Goal: Task Accomplishment & Management: Manage account settings

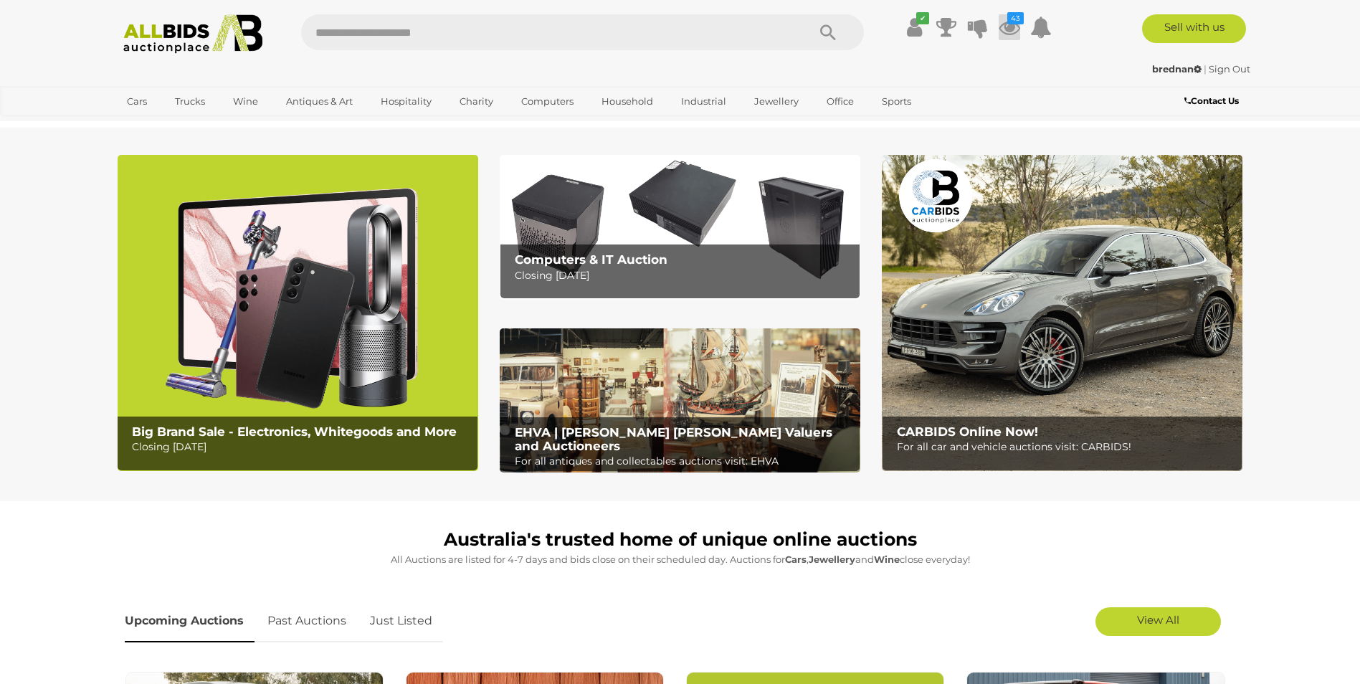
click at [1008, 37] on icon at bounding box center [1009, 27] width 22 height 26
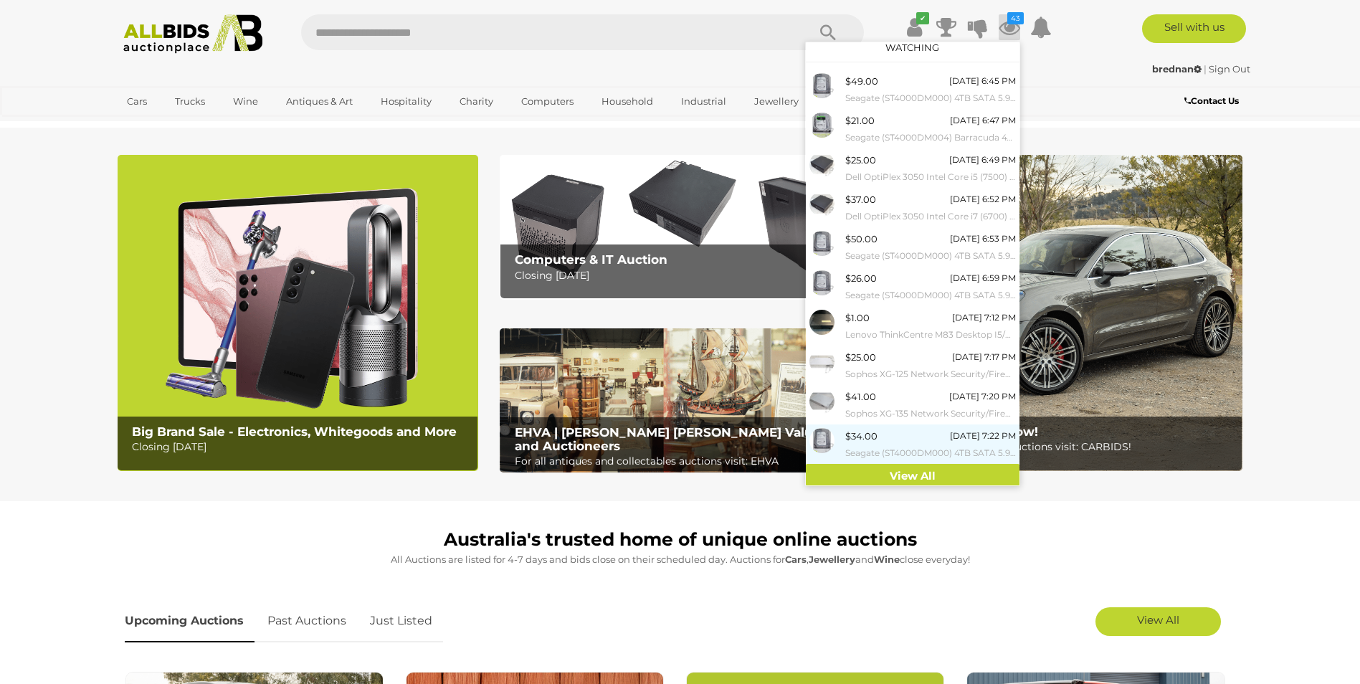
scroll to position [13, 0]
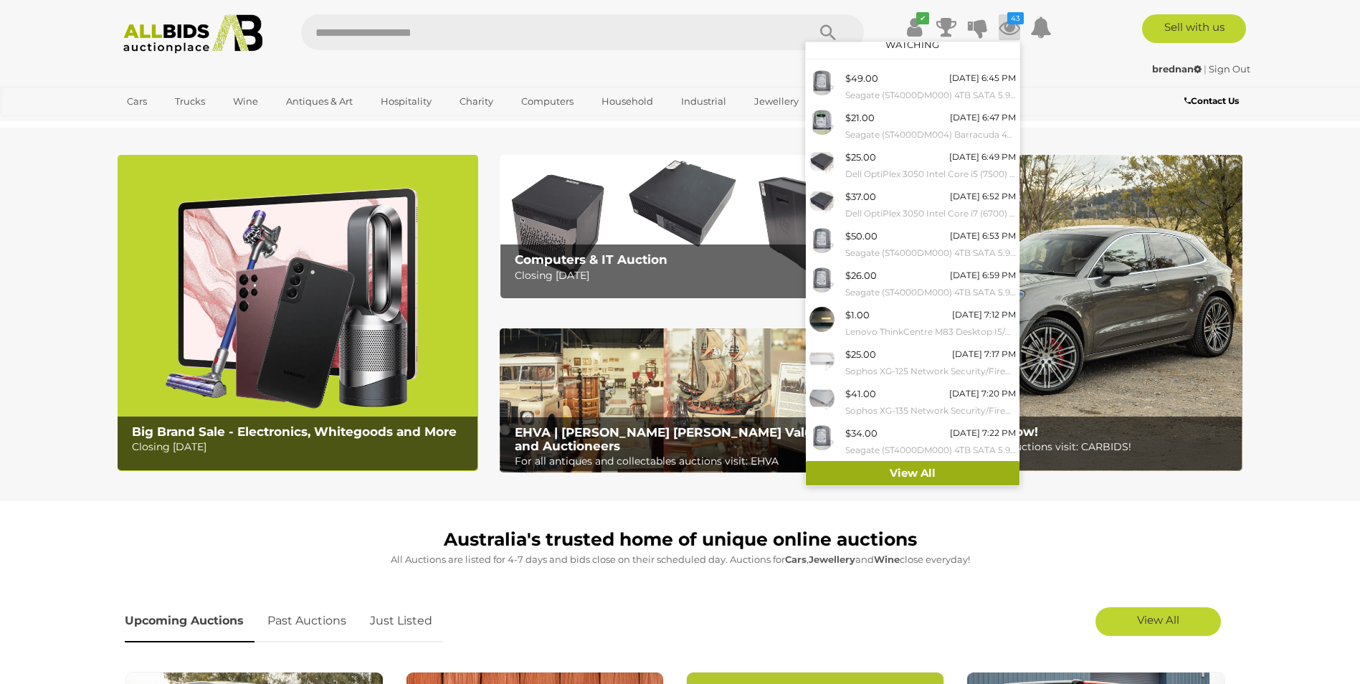
click at [904, 477] on link "View All" at bounding box center [913, 473] width 214 height 25
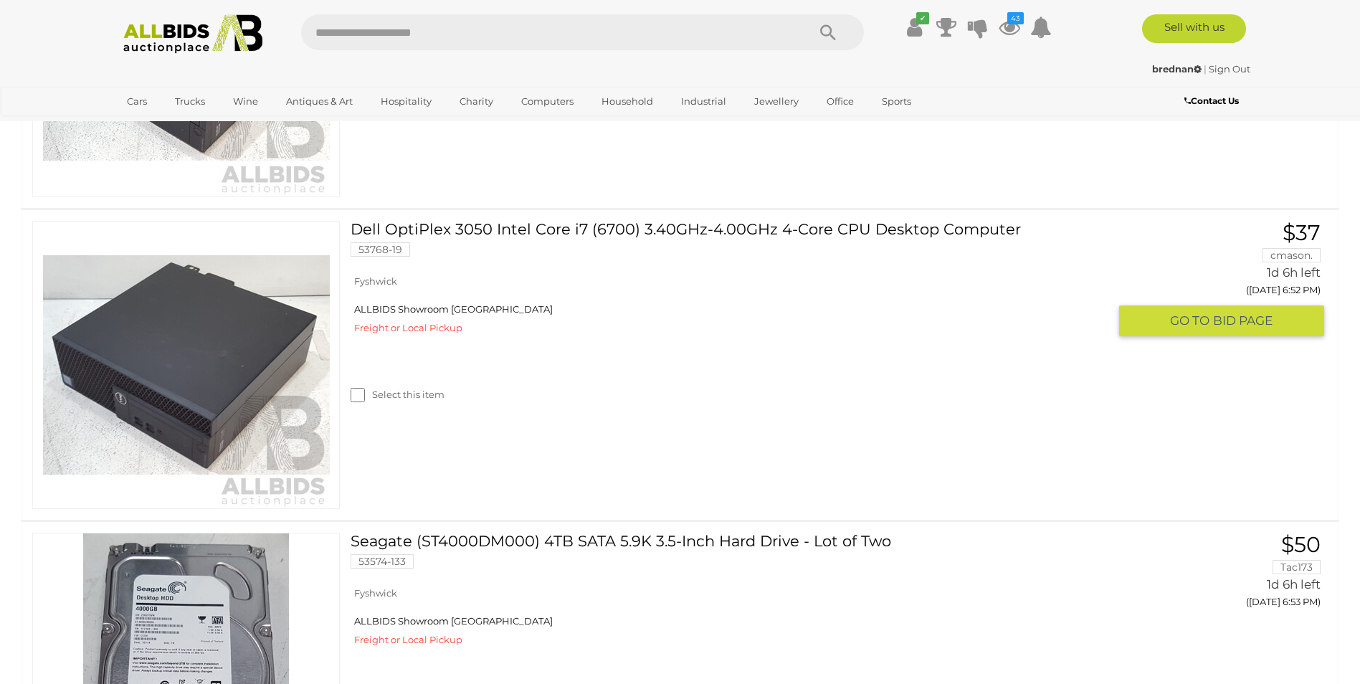
scroll to position [1147, 0]
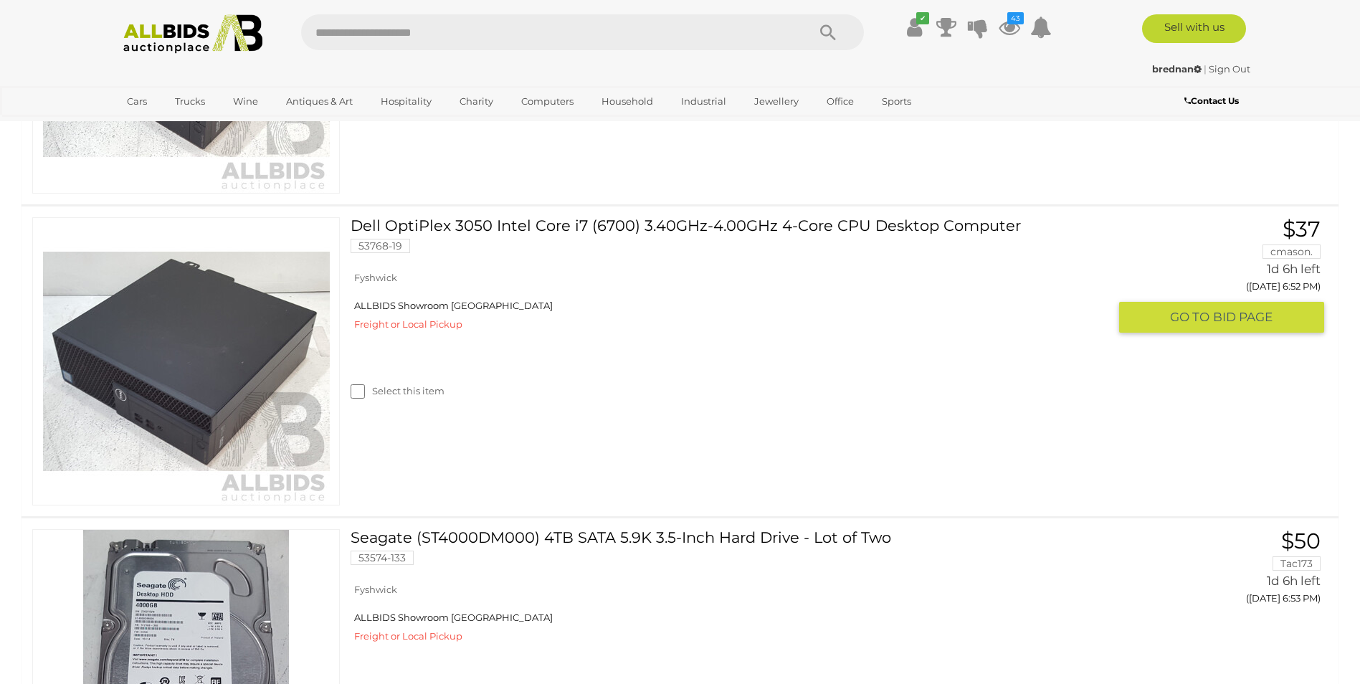
click at [371, 391] on label "Select this item" at bounding box center [397, 391] width 94 height 14
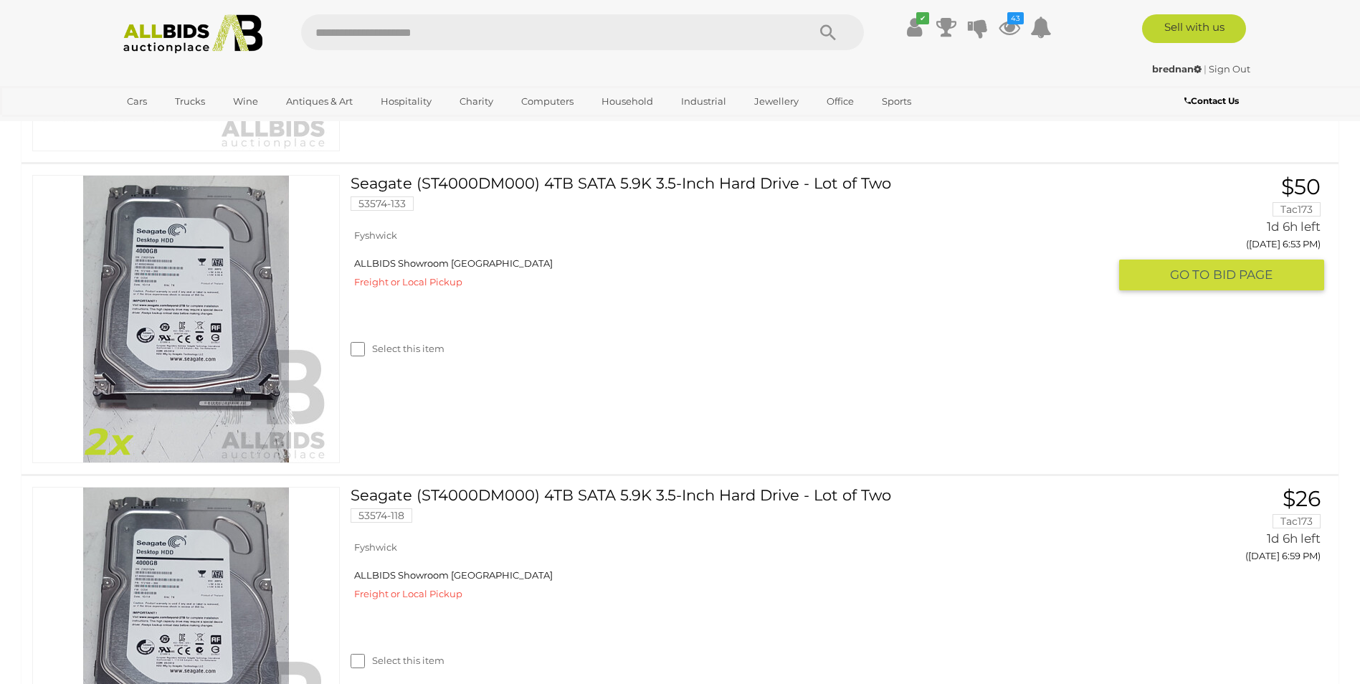
scroll to position [1505, 0]
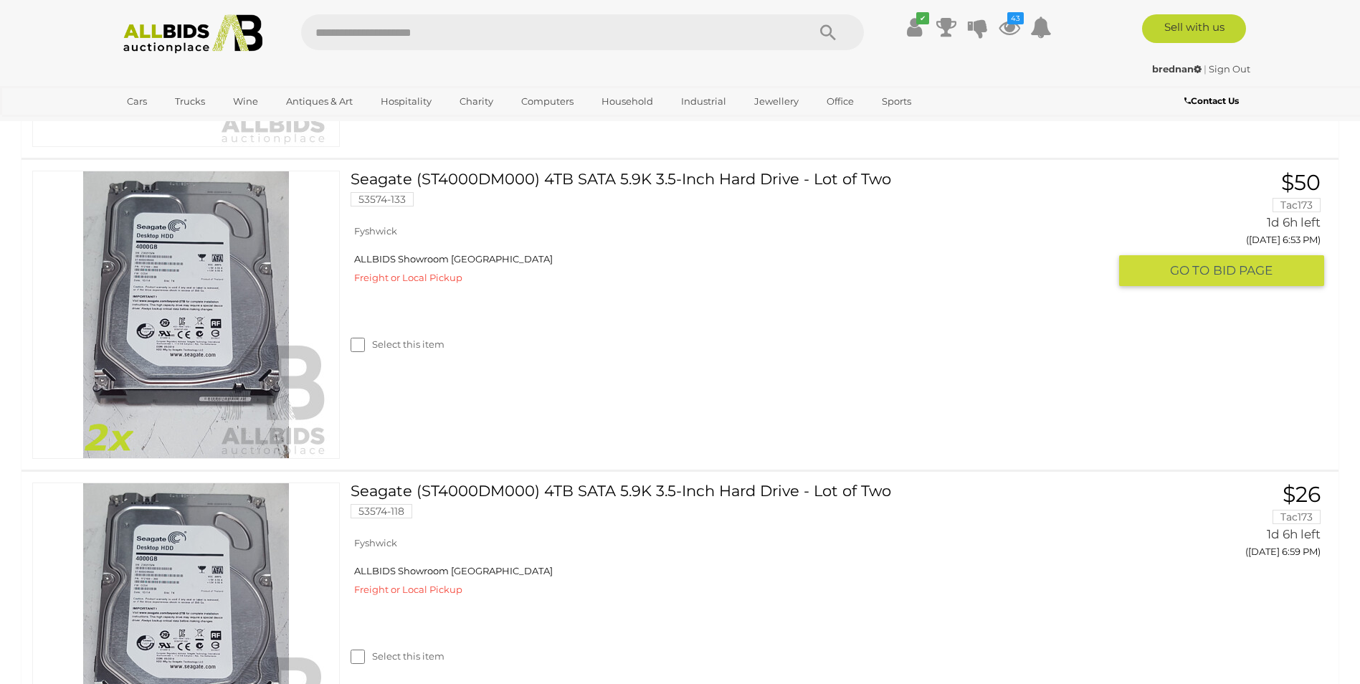
click at [380, 347] on label "Select this item" at bounding box center [397, 345] width 94 height 14
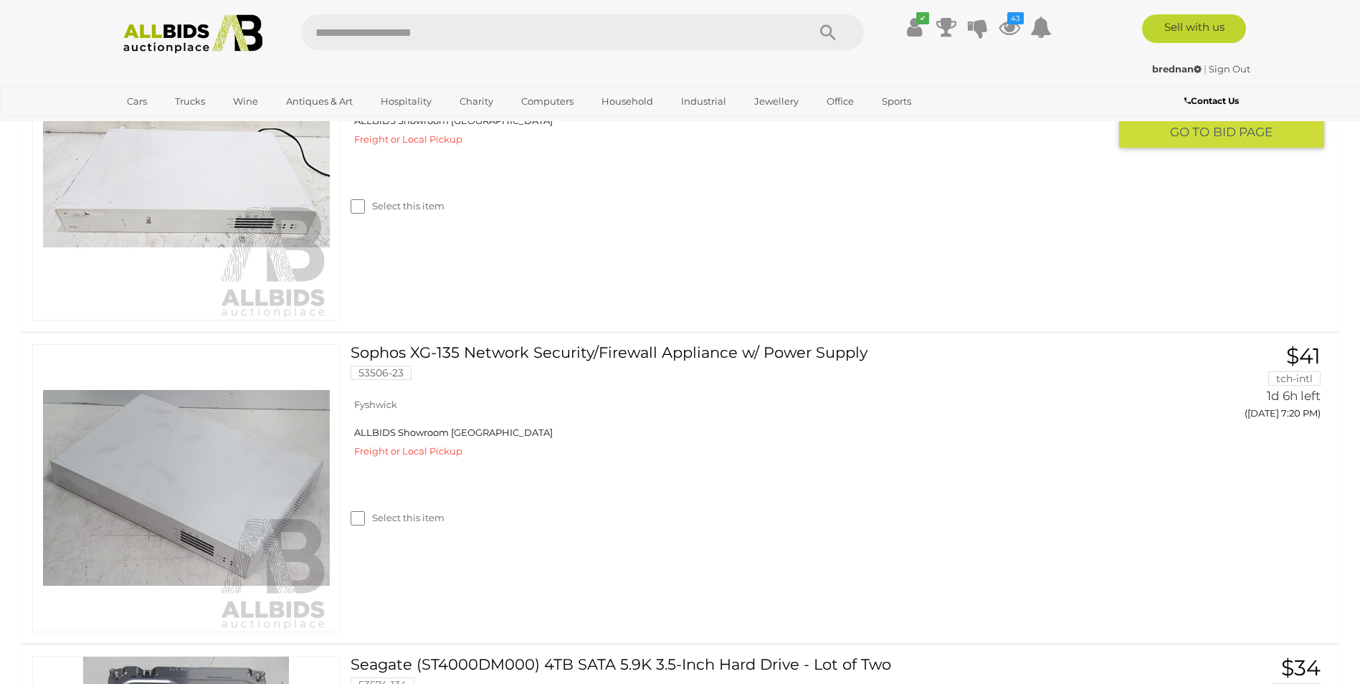
scroll to position [2580, 0]
click at [394, 194] on div "Select this item" at bounding box center [734, 187] width 768 height 64
click at [392, 199] on label "Select this item" at bounding box center [397, 205] width 94 height 14
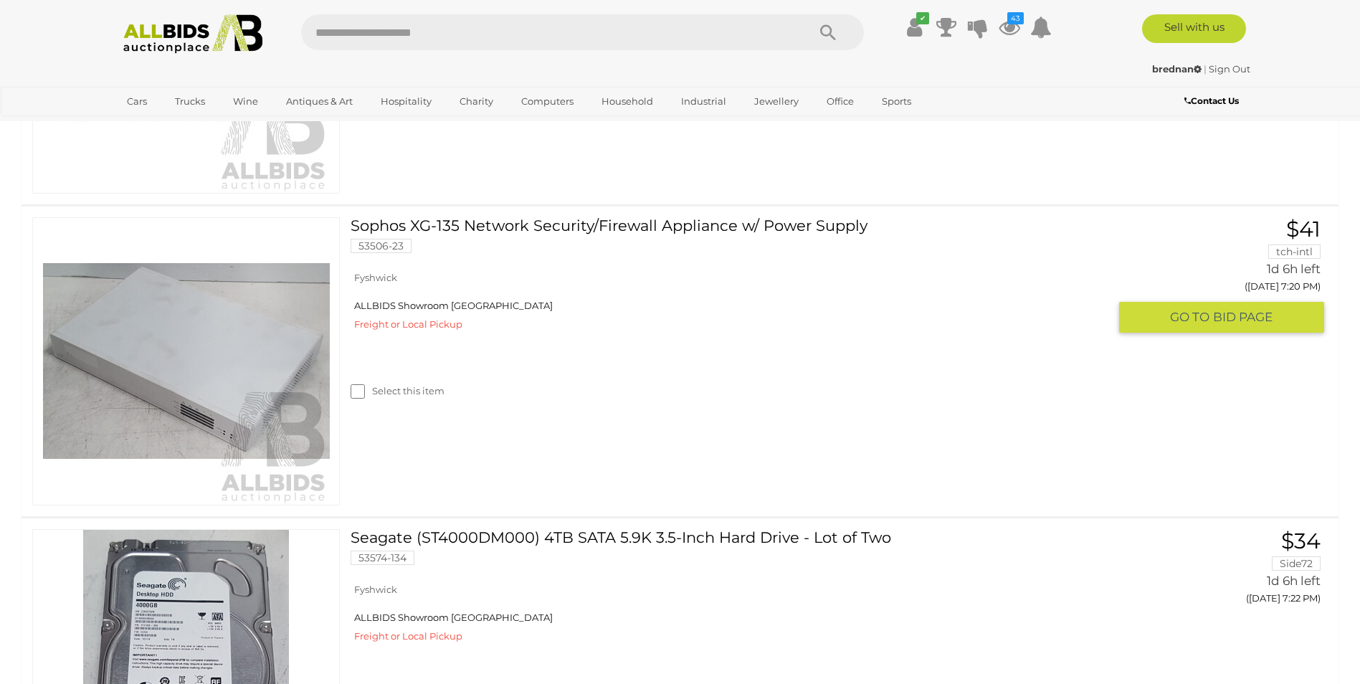
scroll to position [2724, 0]
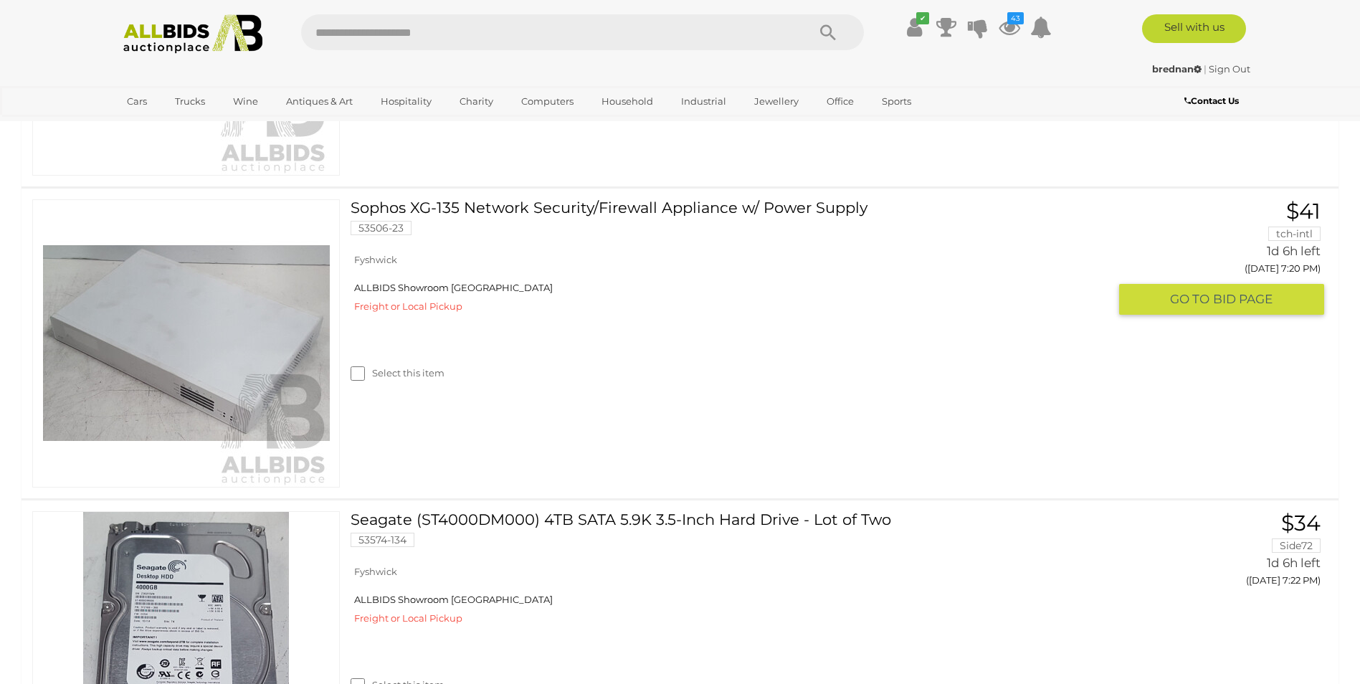
click at [415, 366] on div "Select this item" at bounding box center [734, 355] width 768 height 64
click at [420, 376] on label "Select this item" at bounding box center [397, 373] width 94 height 14
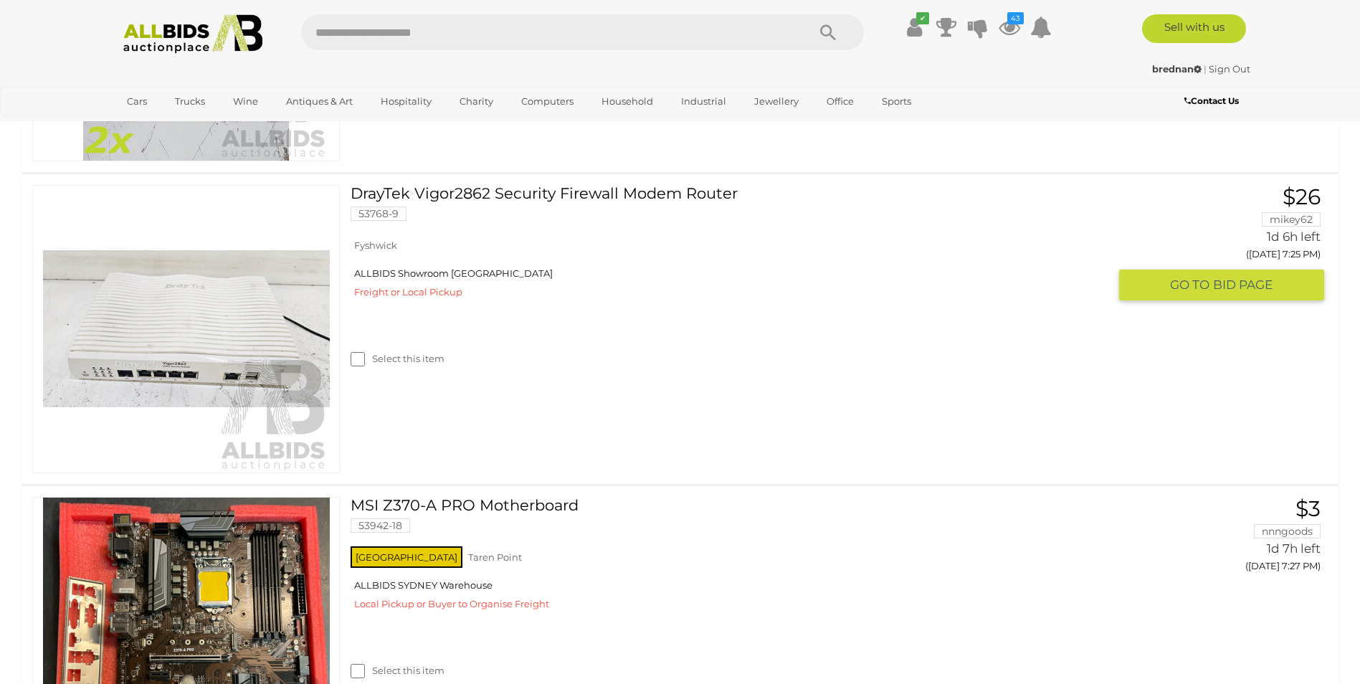
scroll to position [3369, 0]
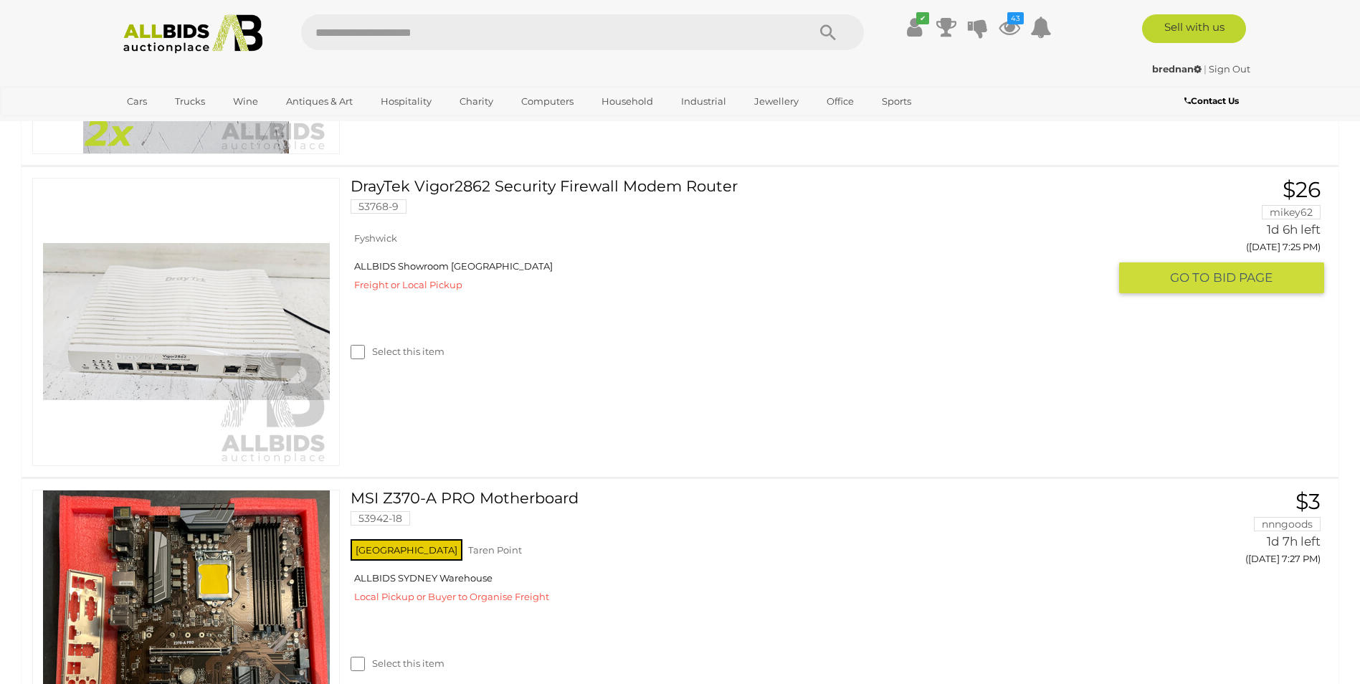
click at [419, 350] on label "Select this item" at bounding box center [397, 352] width 94 height 14
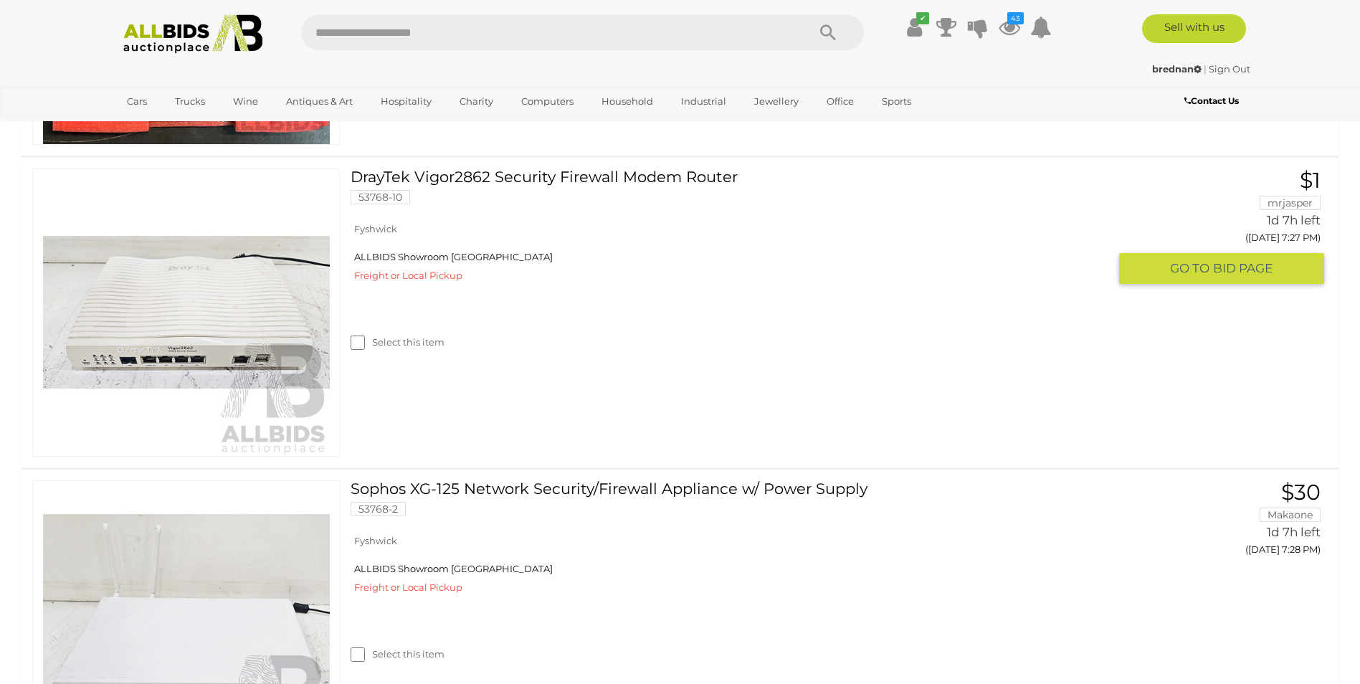
scroll to position [4014, 0]
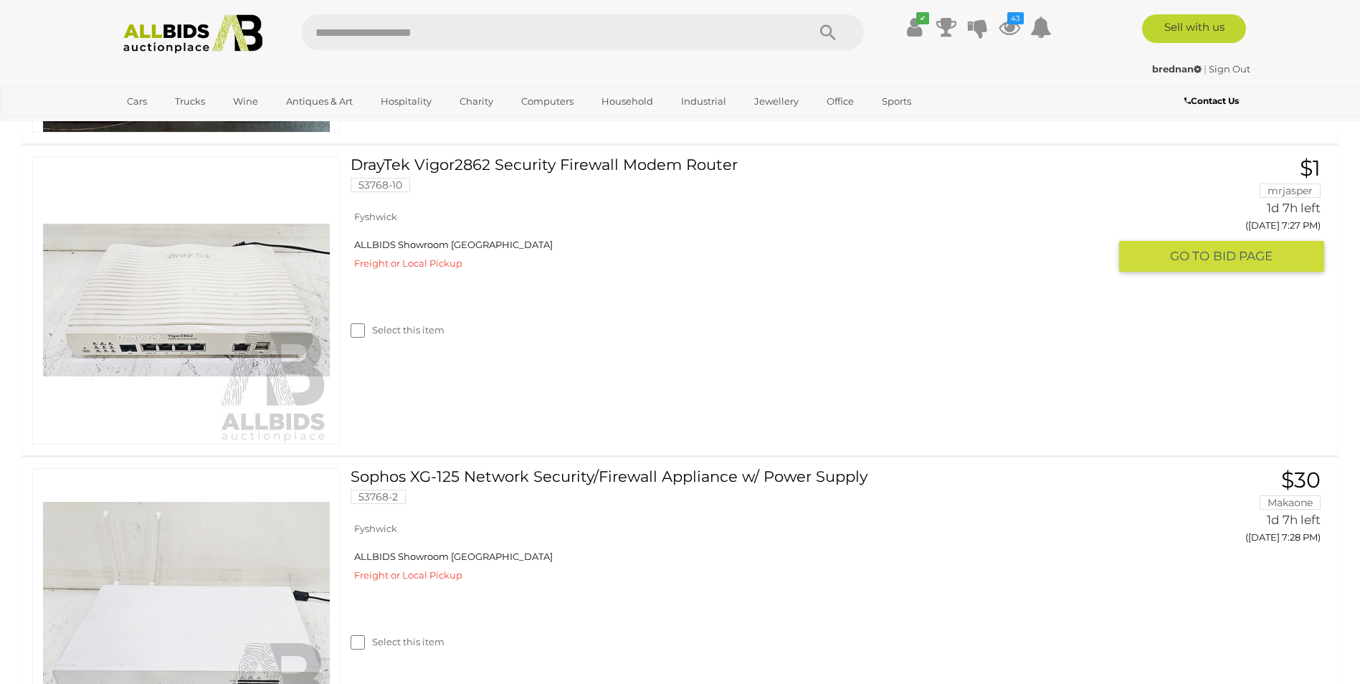
click at [426, 337] on div "Select this item" at bounding box center [734, 312] width 768 height 64
click at [429, 333] on label "Select this item" at bounding box center [397, 330] width 94 height 14
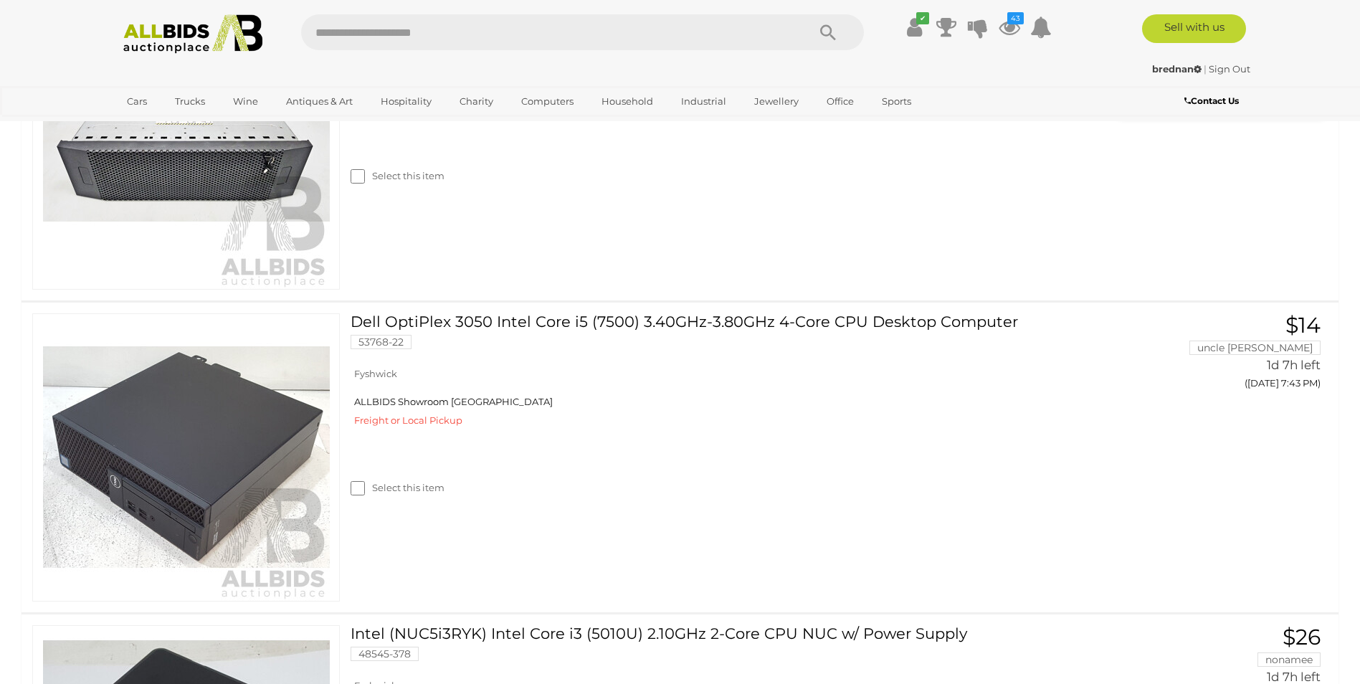
scroll to position [5519, 0]
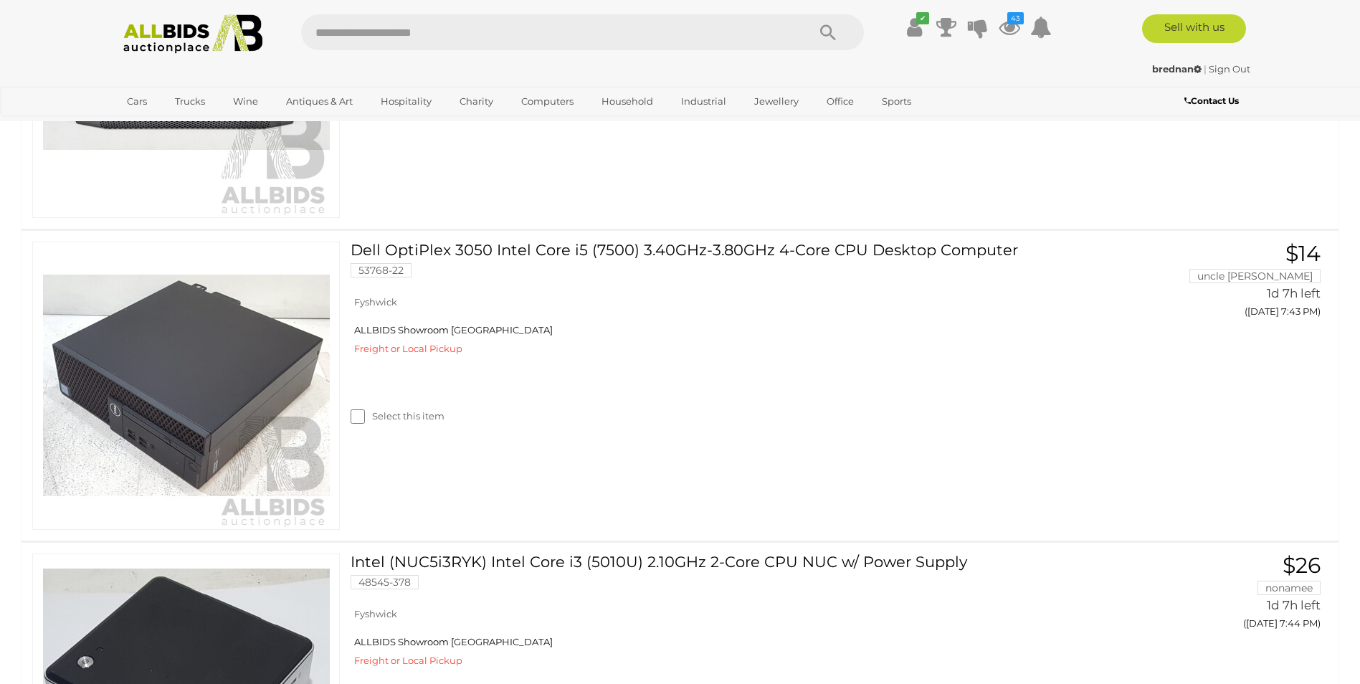
click at [419, 118] on div "Select this item" at bounding box center [734, 86] width 768 height 64
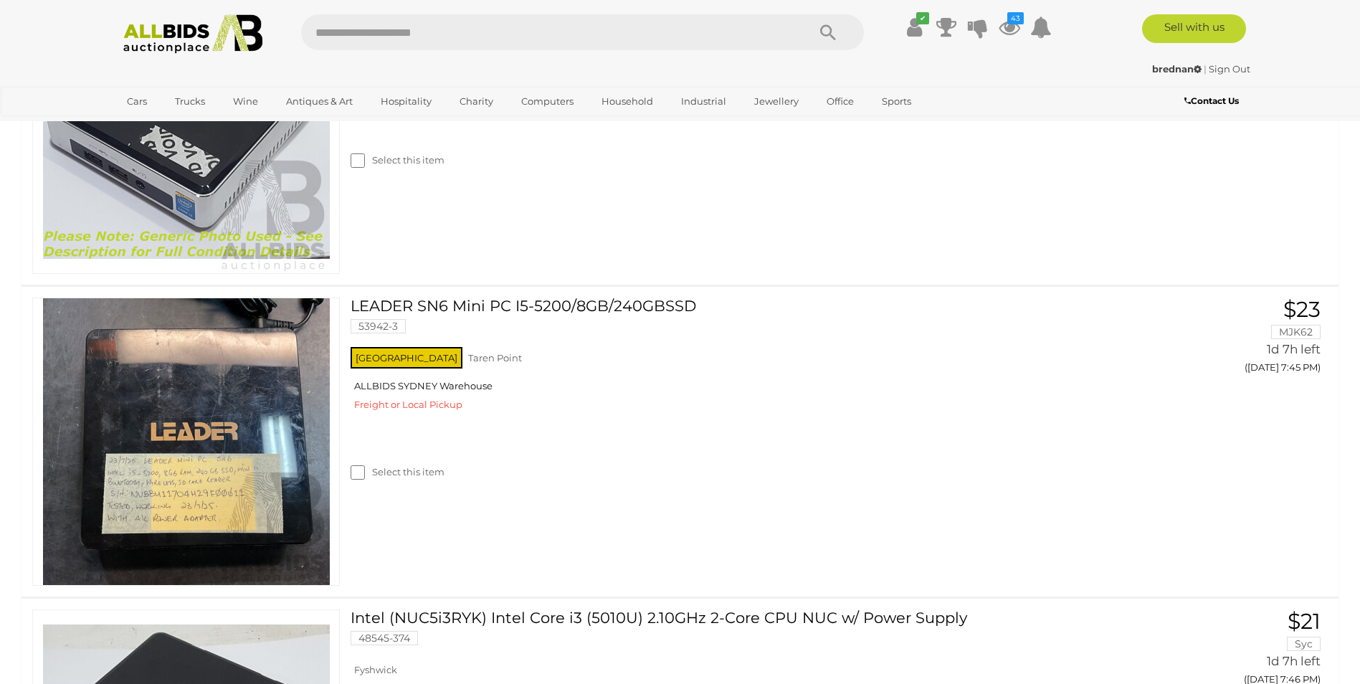
scroll to position [6092, 0]
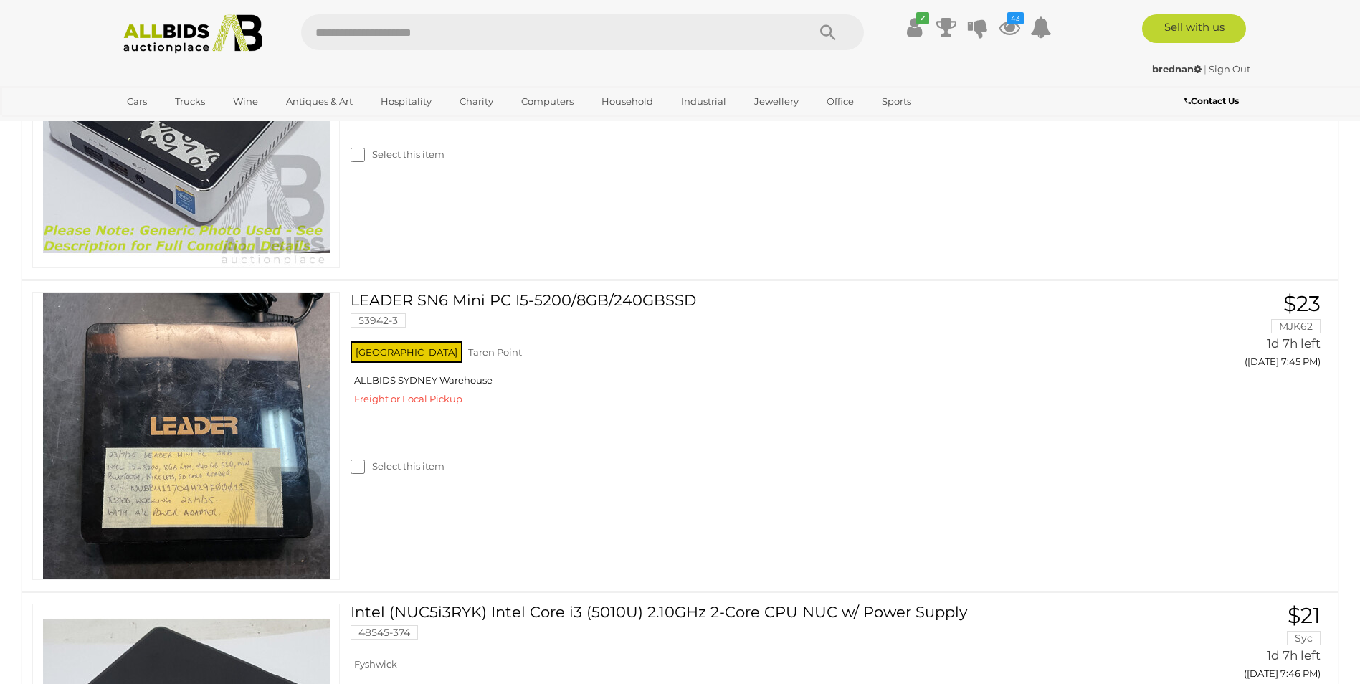
click at [395, 161] on label "Select this item" at bounding box center [397, 155] width 94 height 14
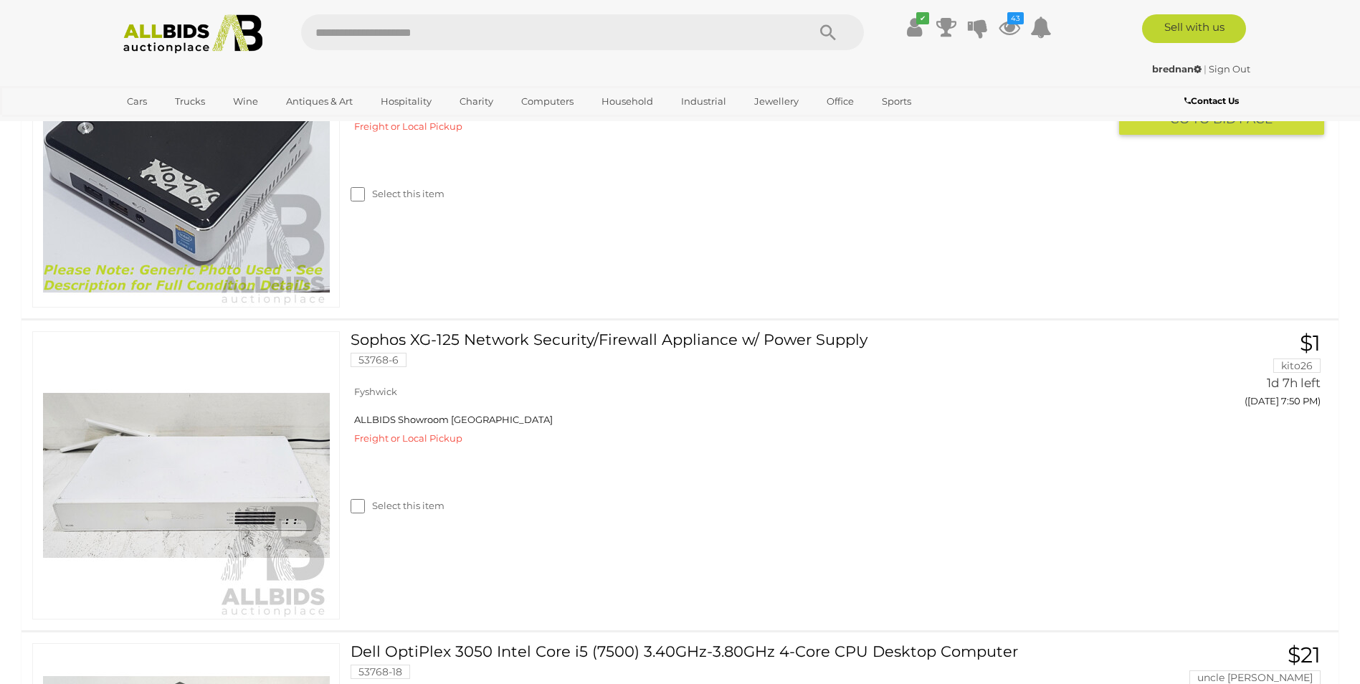
scroll to position [6737, 0]
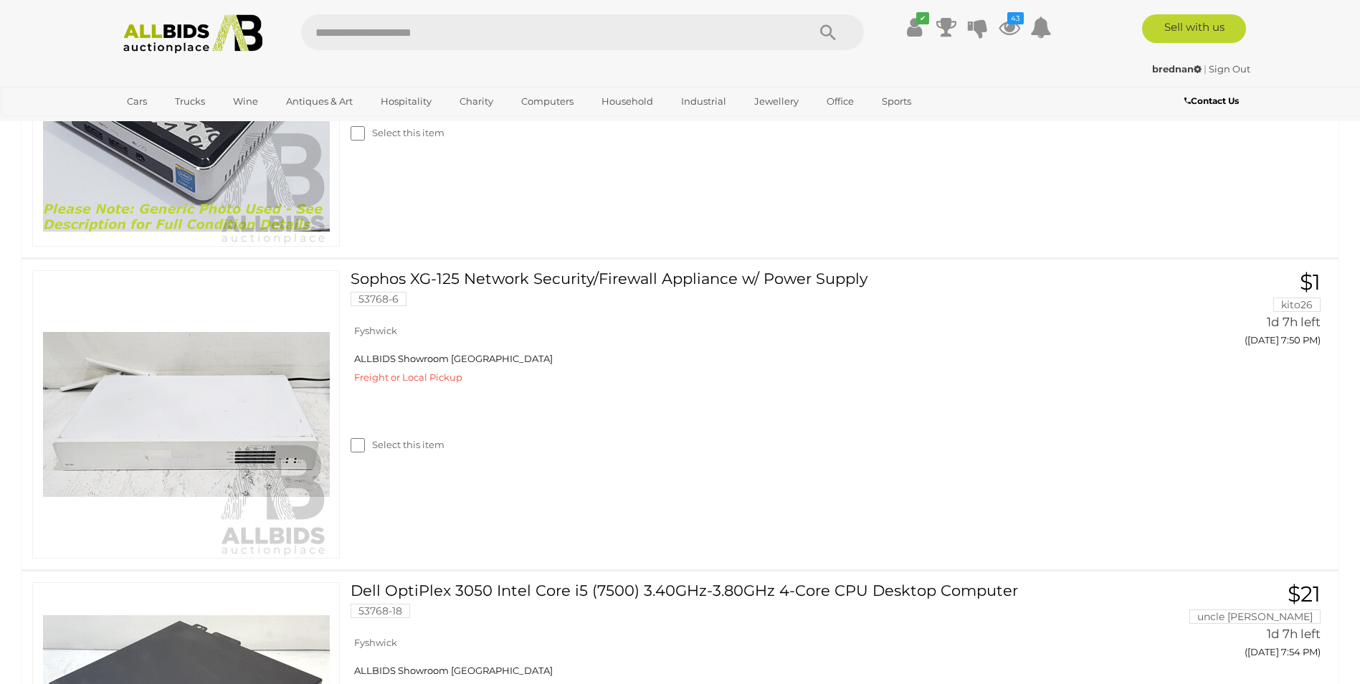
click at [406, 140] on label "Select this item" at bounding box center [397, 133] width 94 height 14
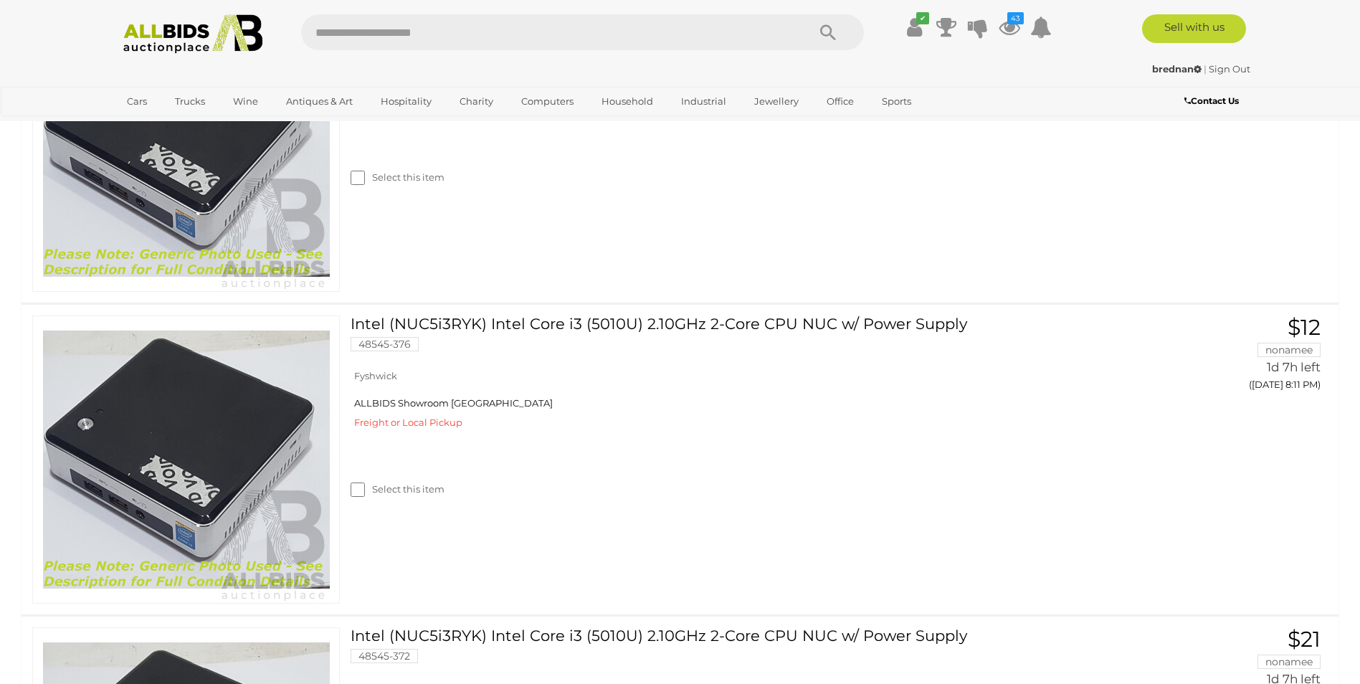
scroll to position [8314, 0]
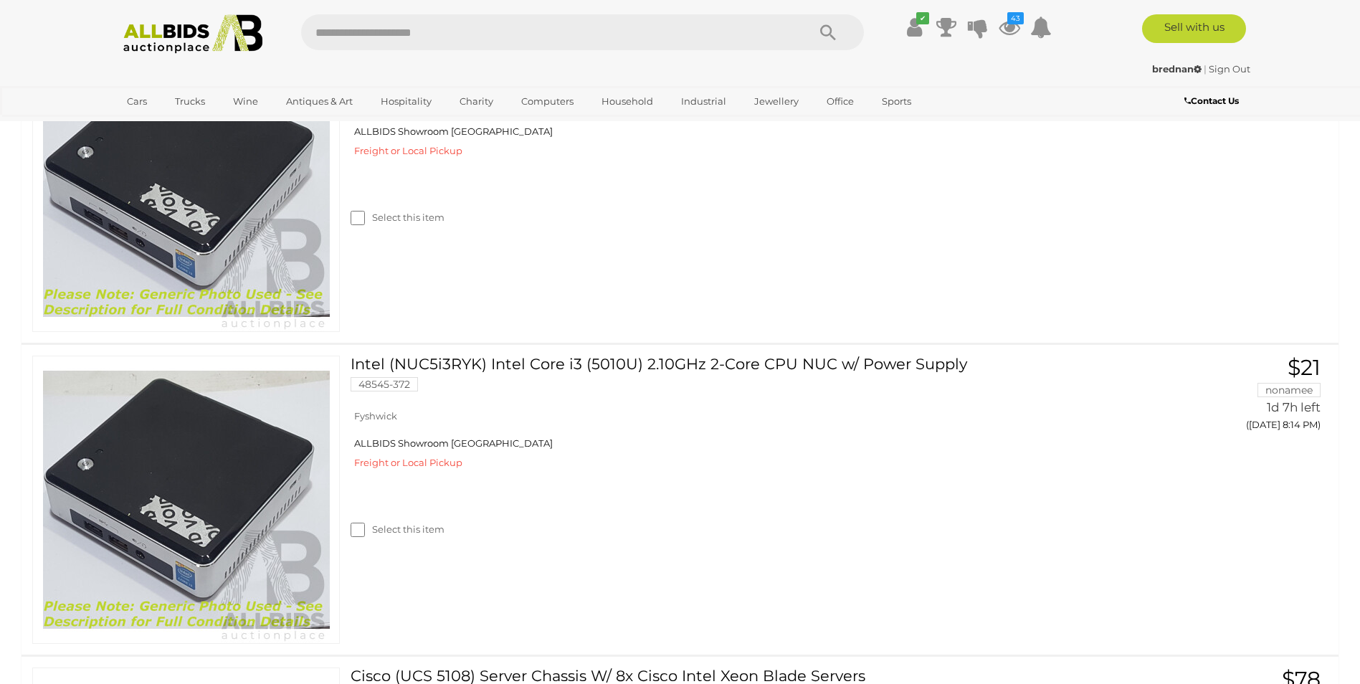
scroll to position [8601, 0]
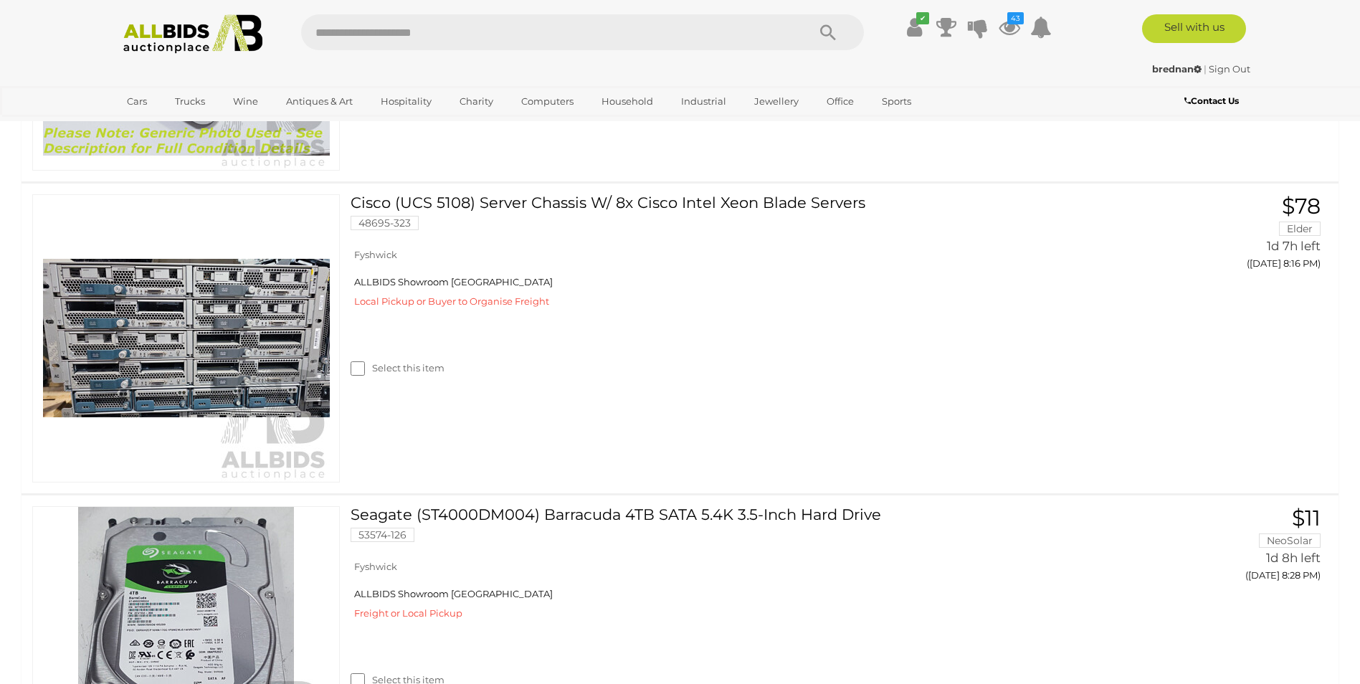
scroll to position [8959, 0]
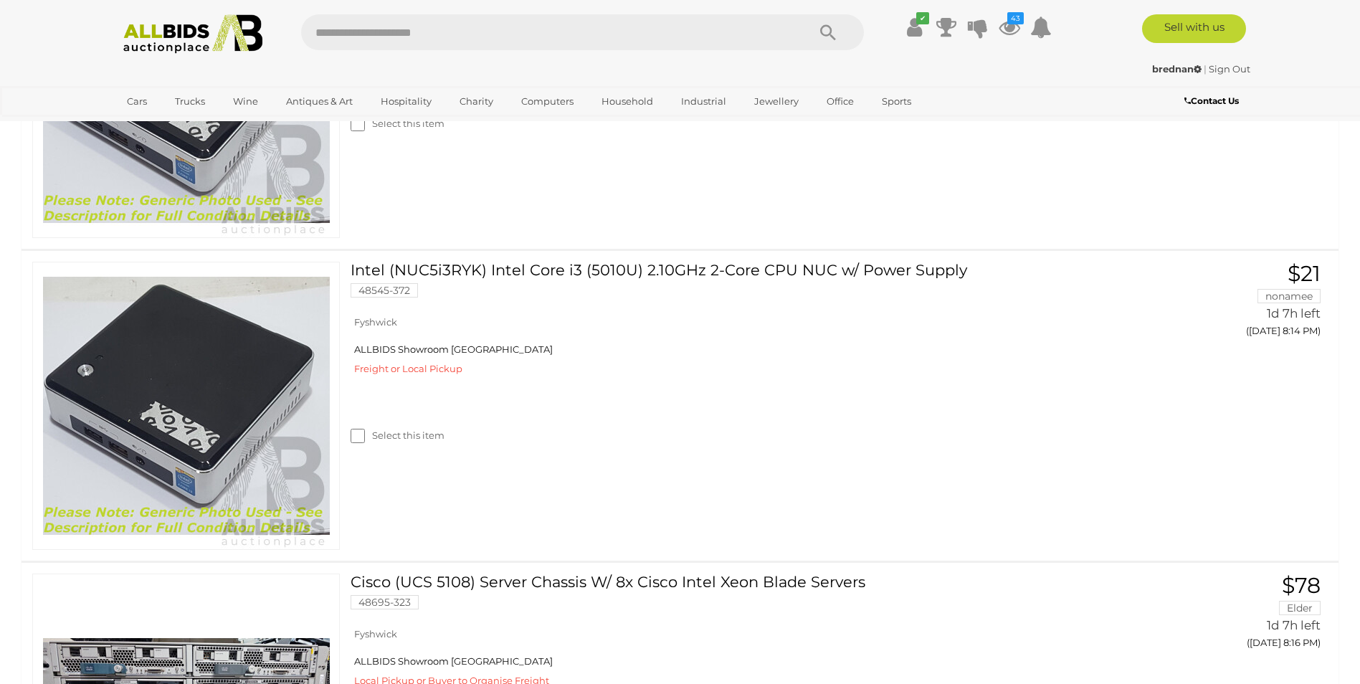
scroll to position [8601, 0]
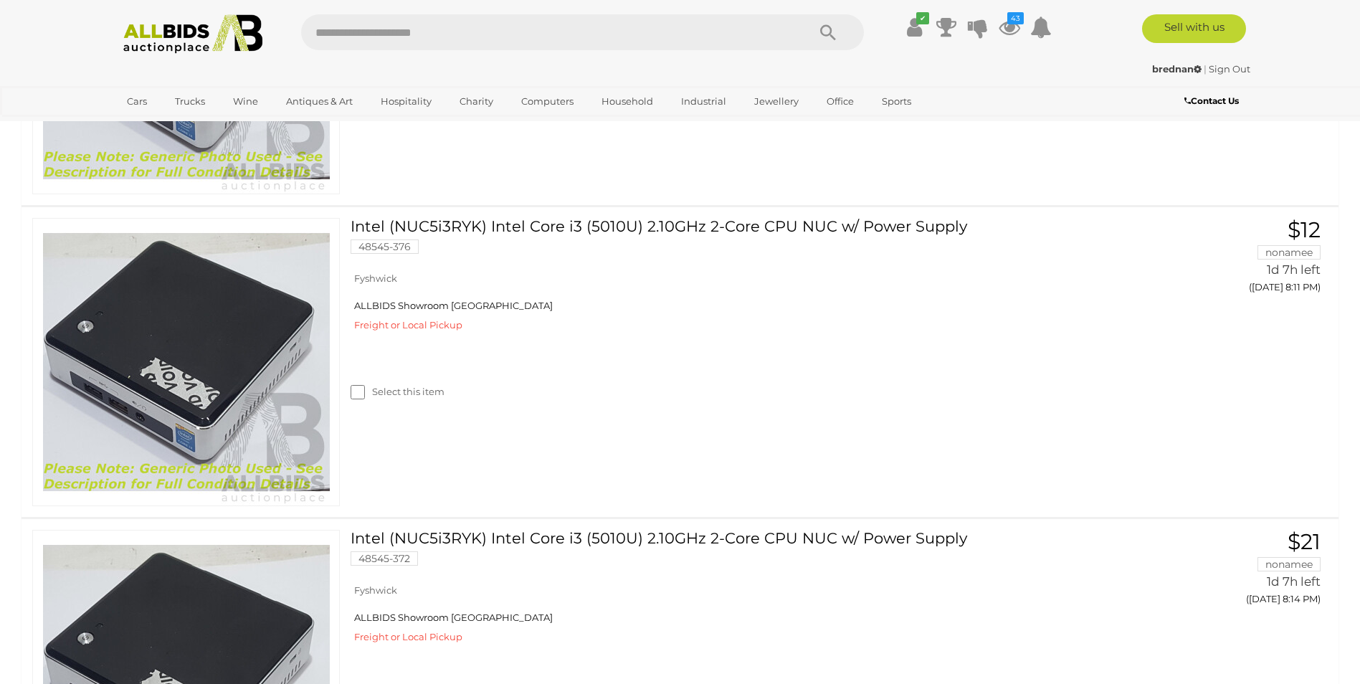
scroll to position [8314, 0]
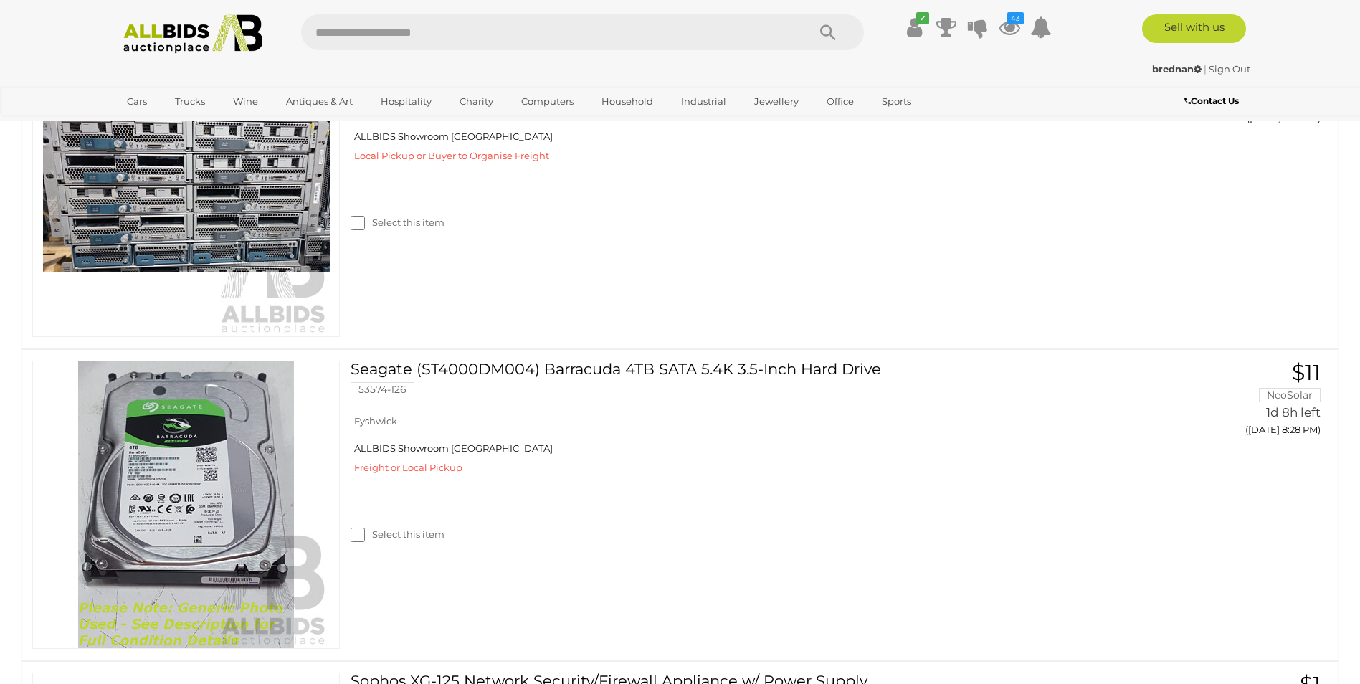
scroll to position [9174, 0]
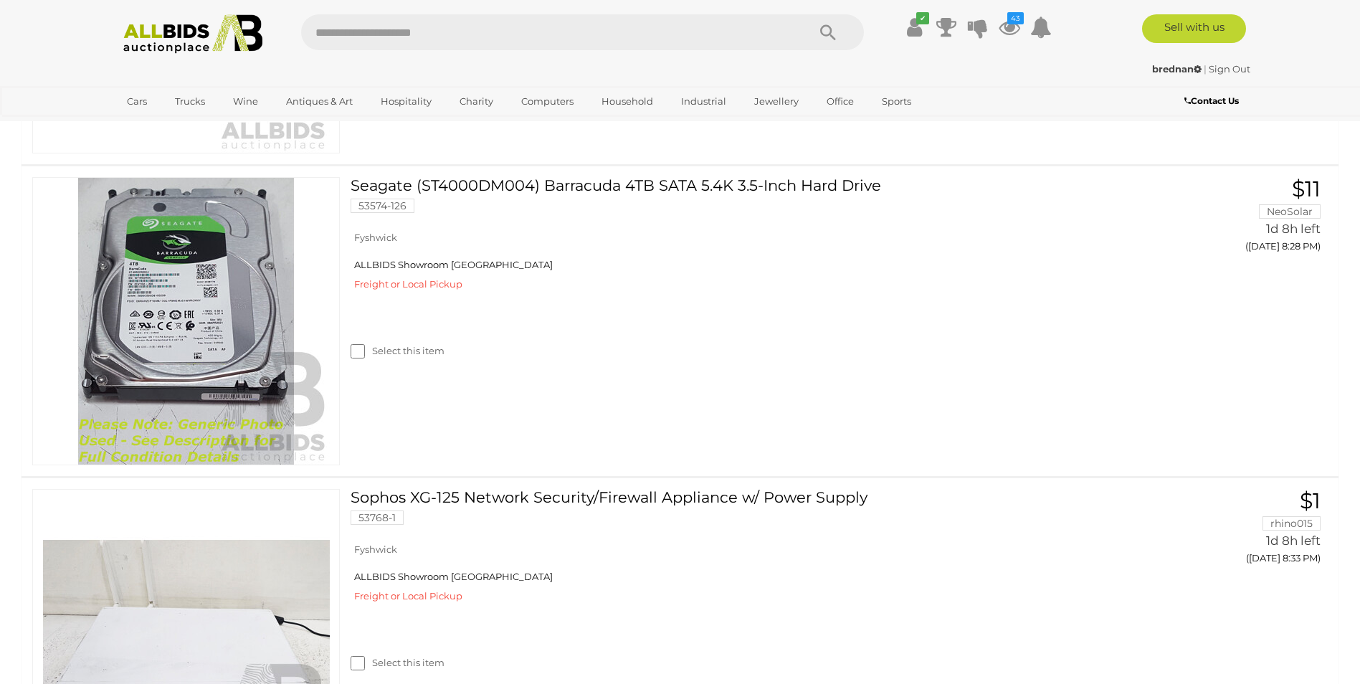
scroll to position [9533, 0]
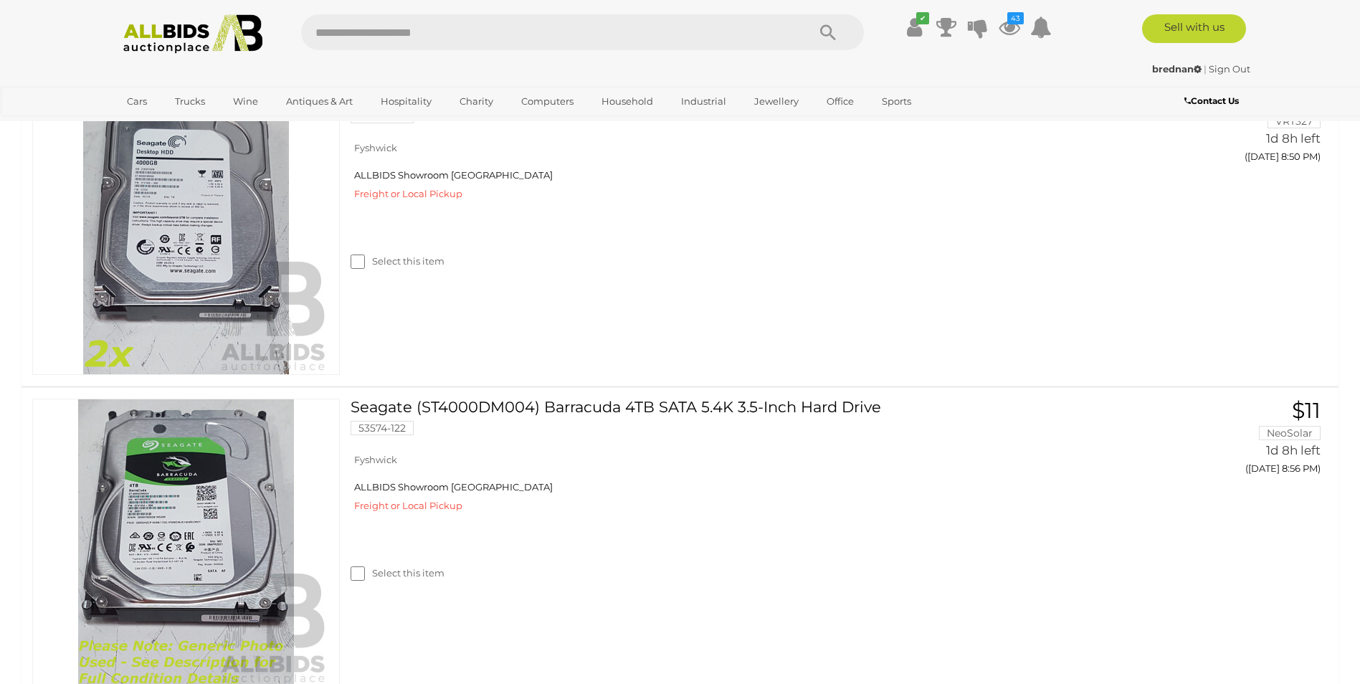
scroll to position [10823, 0]
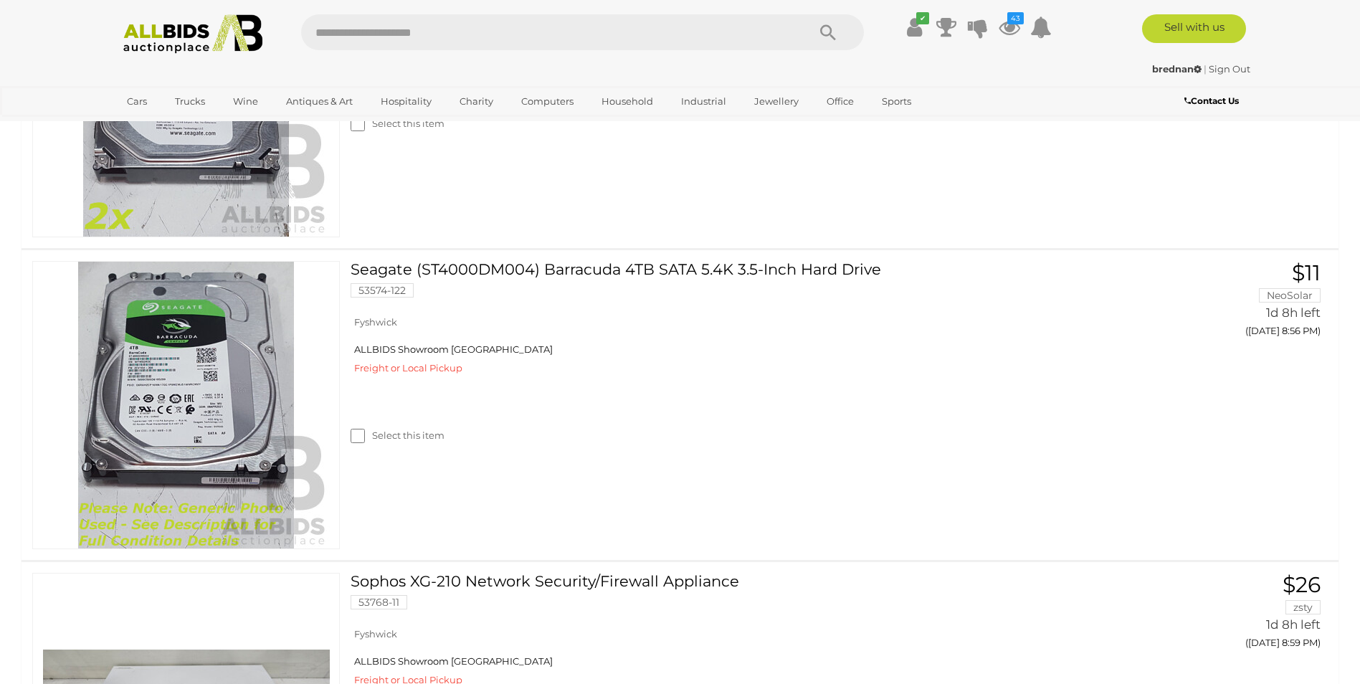
scroll to position [11109, 0]
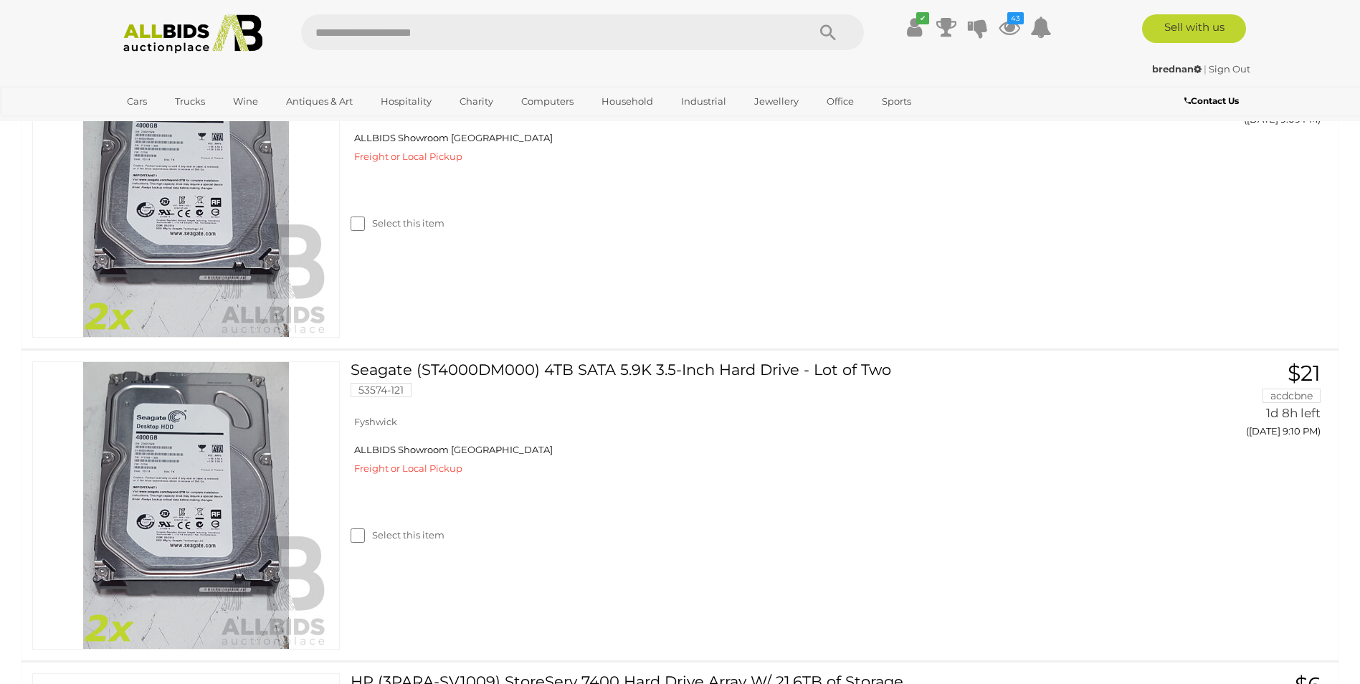
scroll to position [12041, 0]
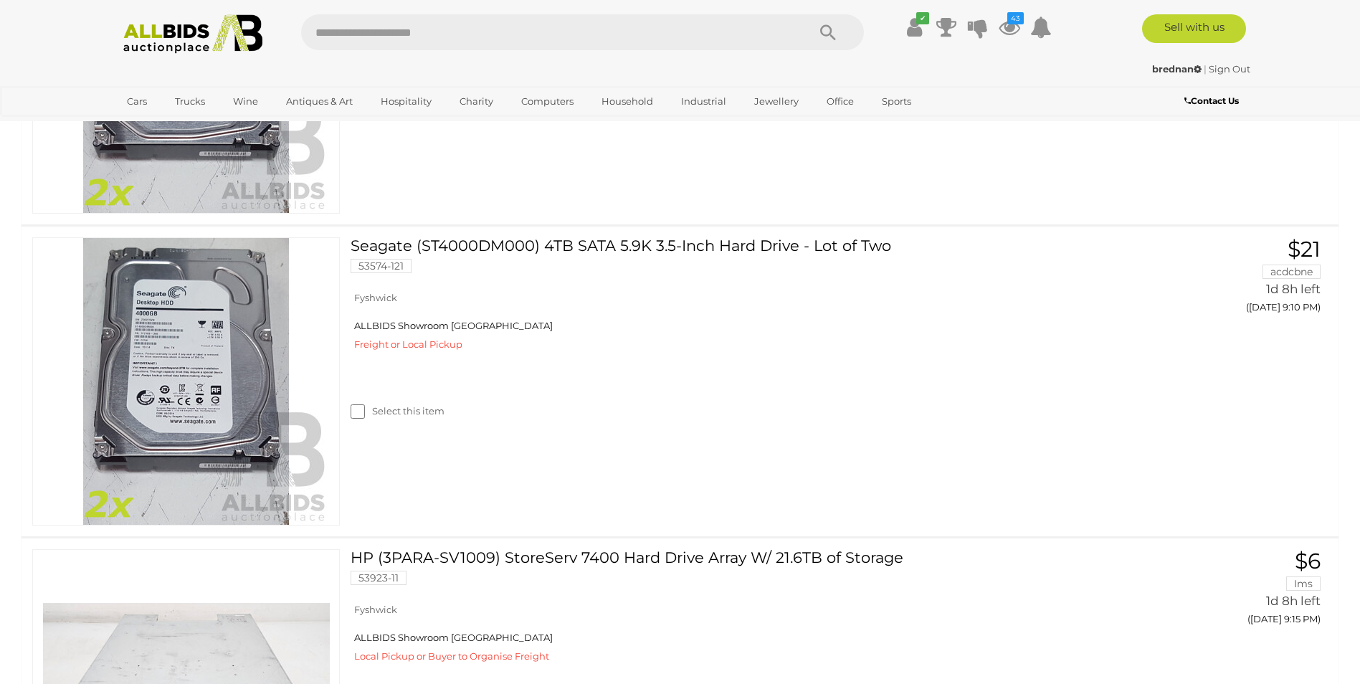
scroll to position [12113, 0]
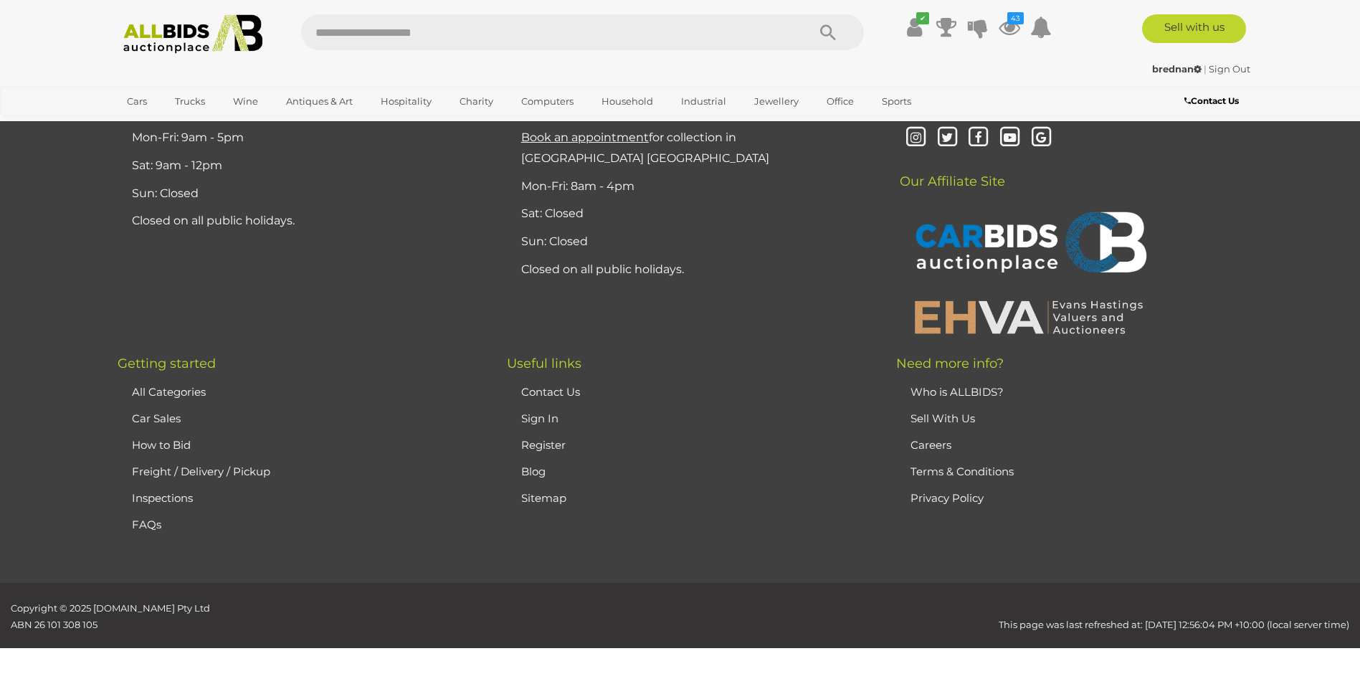
scroll to position [13260, 0]
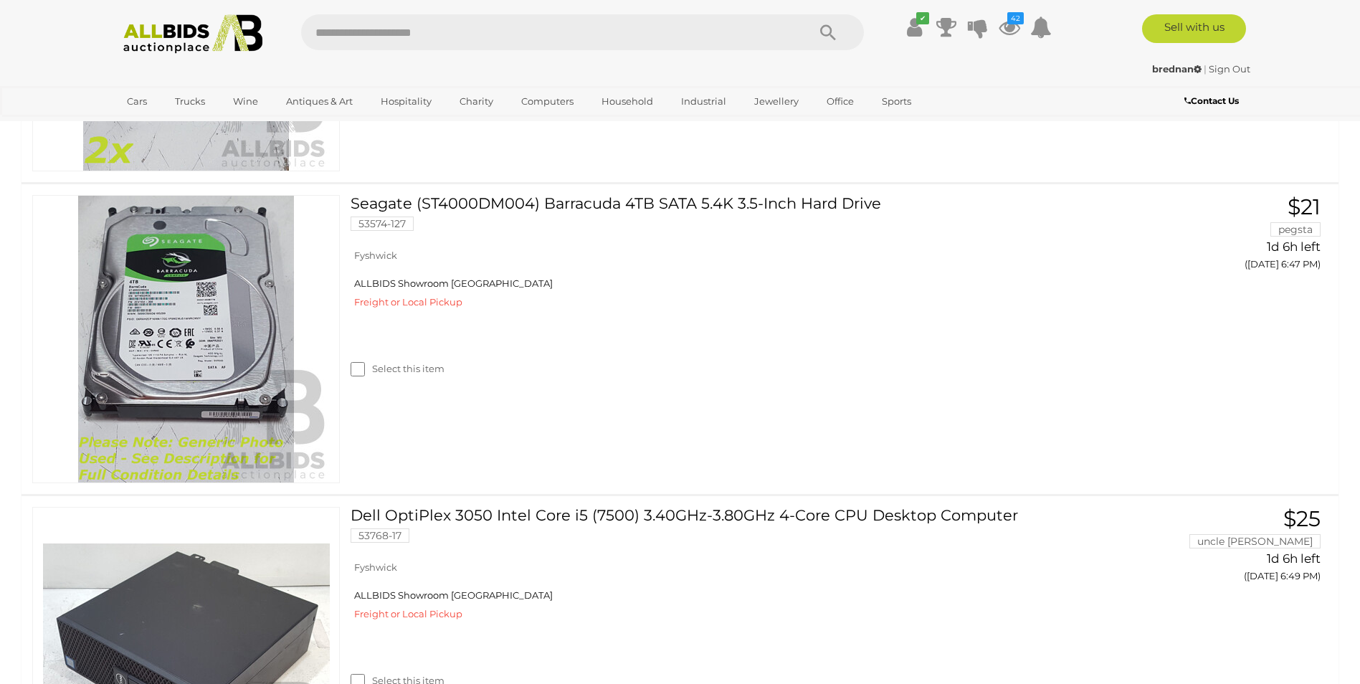
scroll to position [11255, 0]
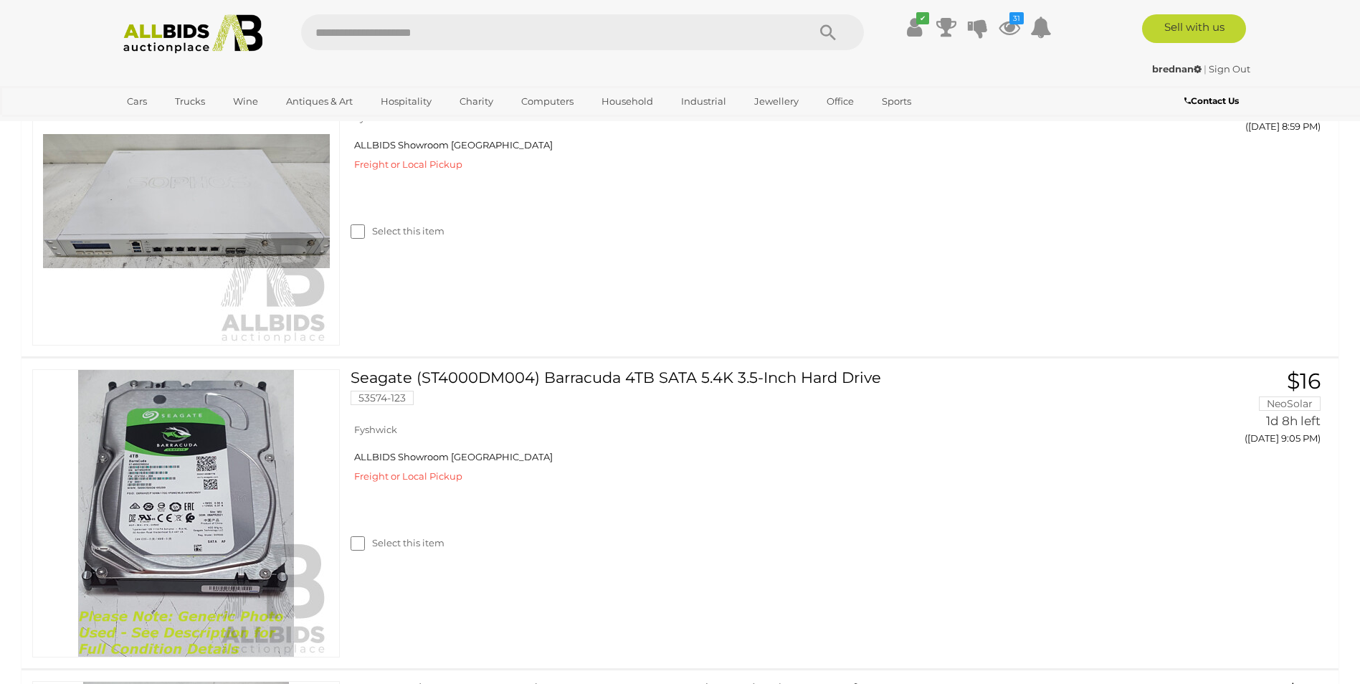
scroll to position [8608, 0]
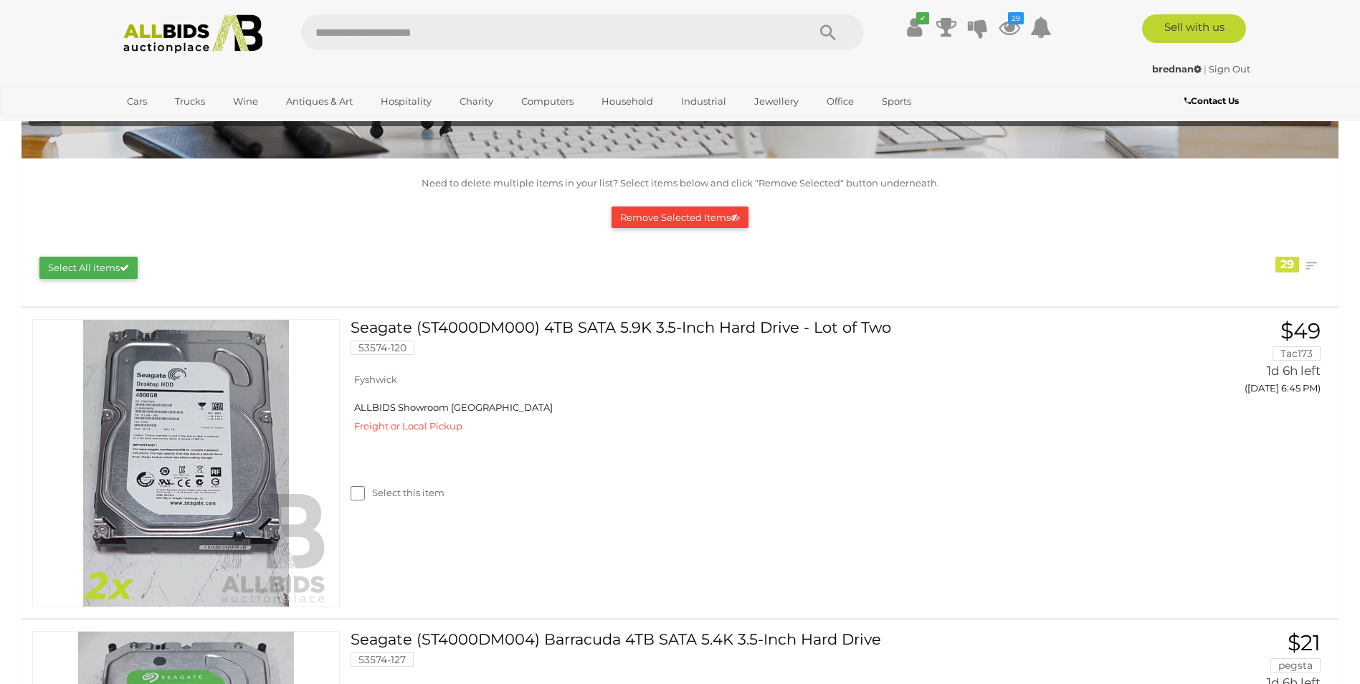
scroll to position [143, 0]
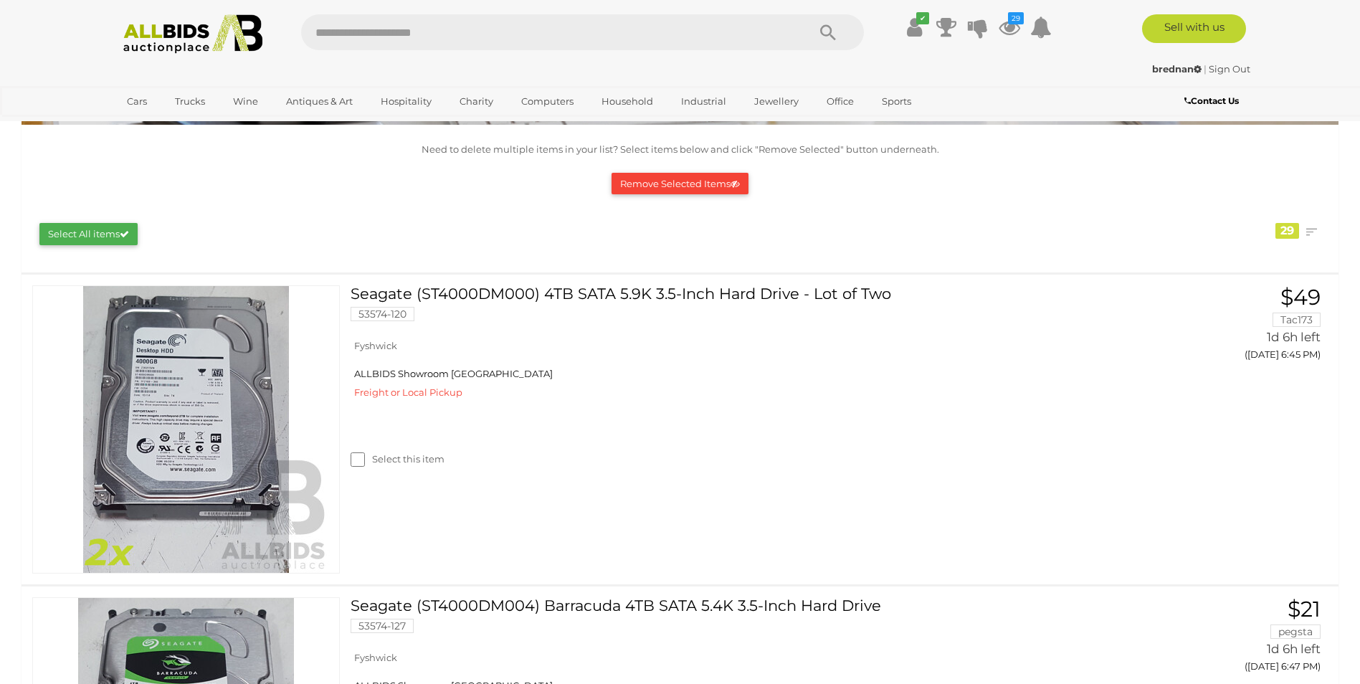
click at [681, 186] on button "Remove Selected Items" at bounding box center [679, 184] width 137 height 22
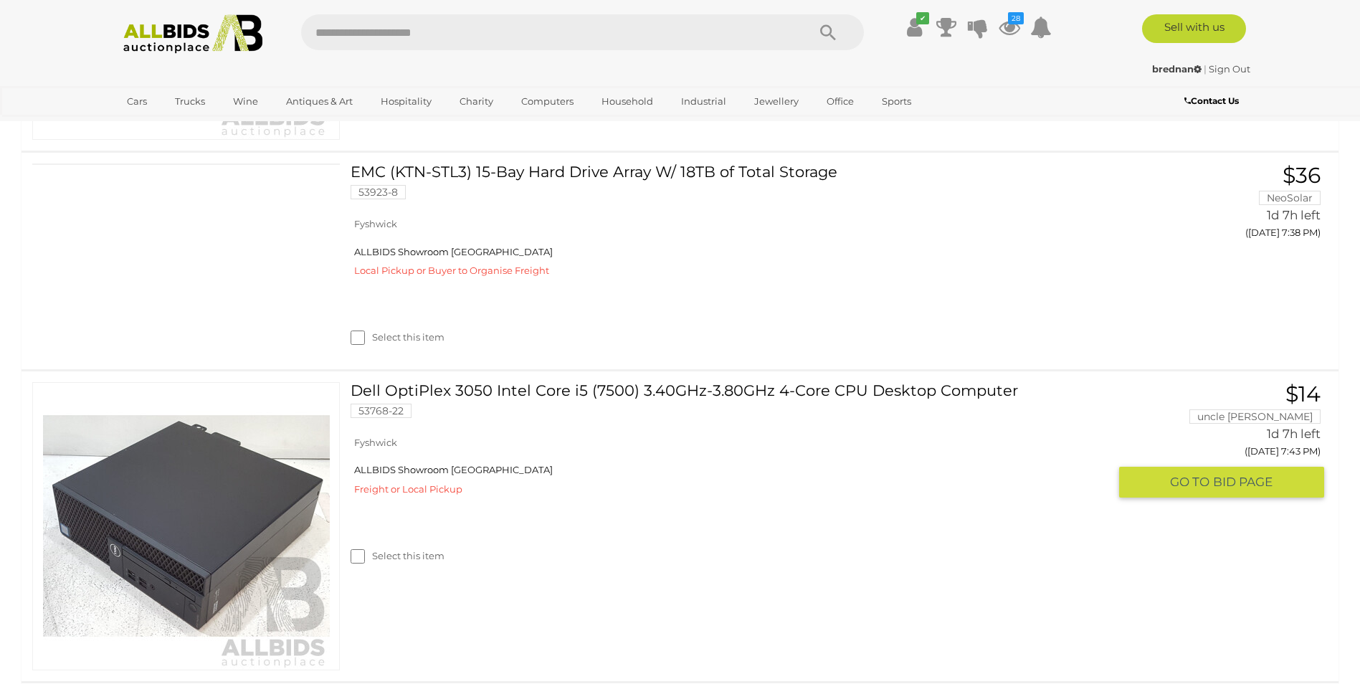
scroll to position [3369, 0]
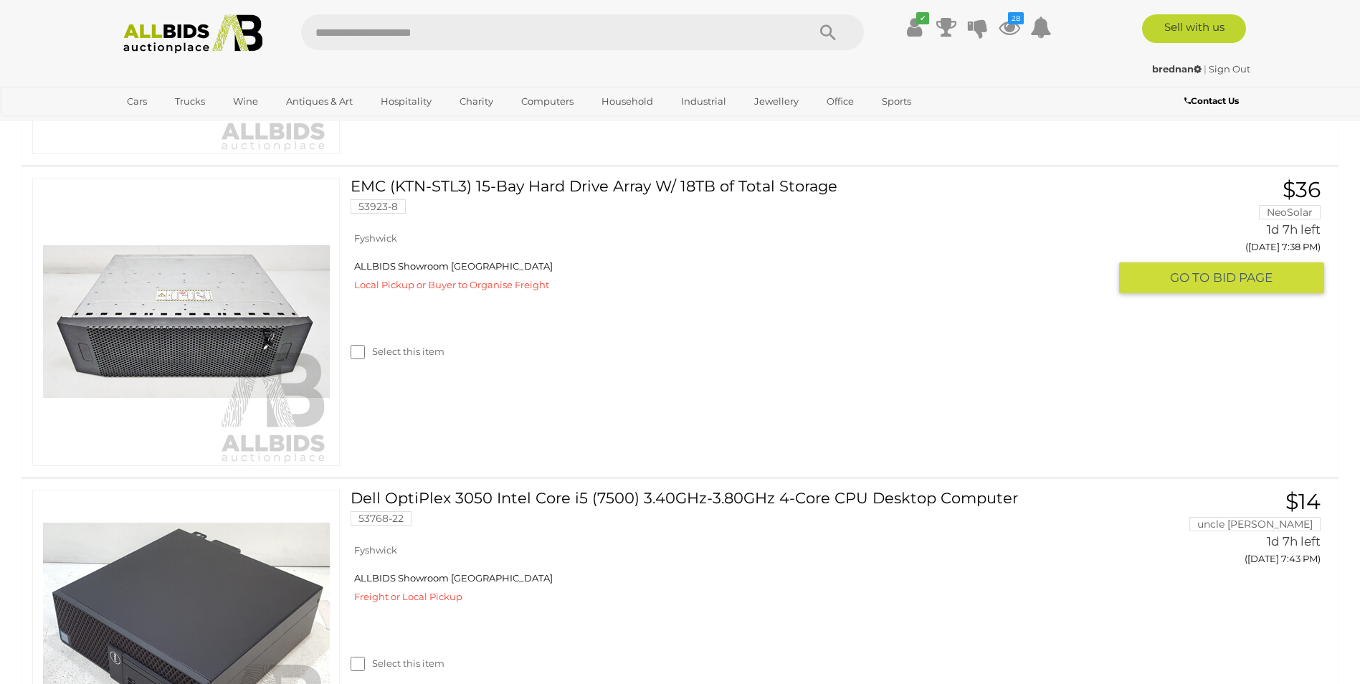
click at [419, 349] on label "Select this item" at bounding box center [397, 352] width 94 height 14
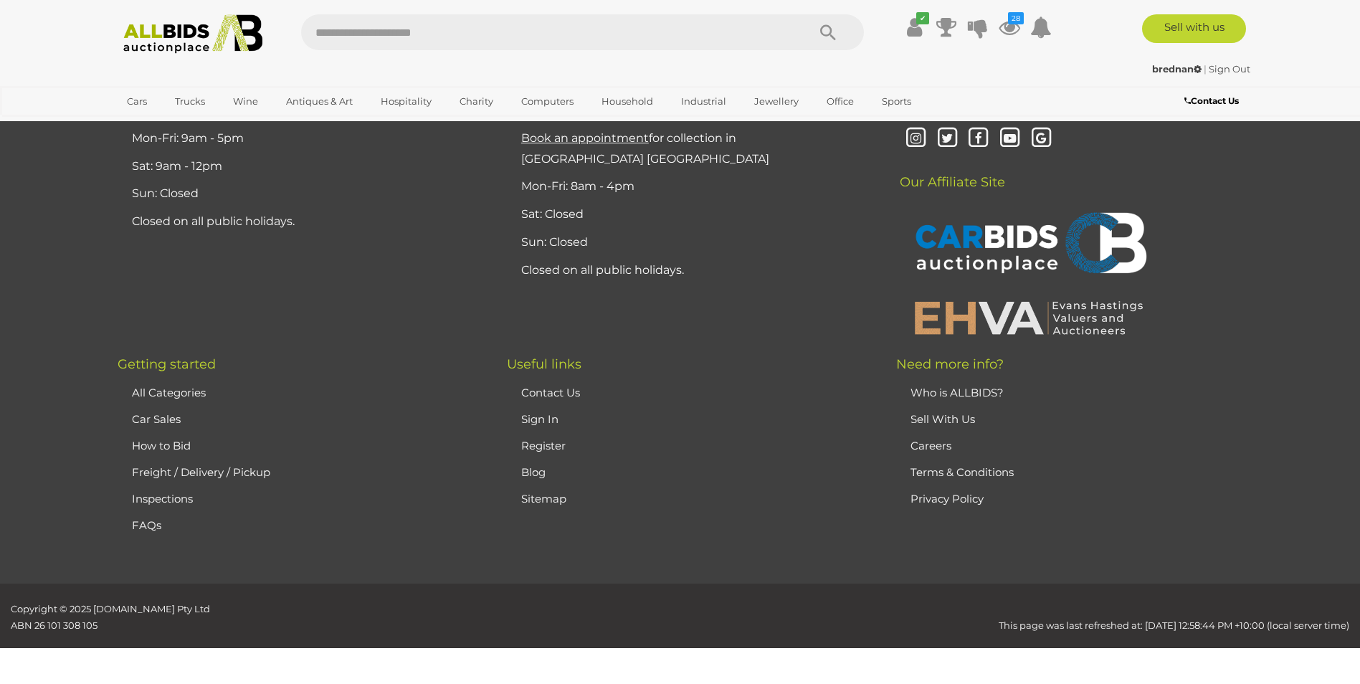
scroll to position [8816, 0]
